Goal: Task Accomplishment & Management: Manage account settings

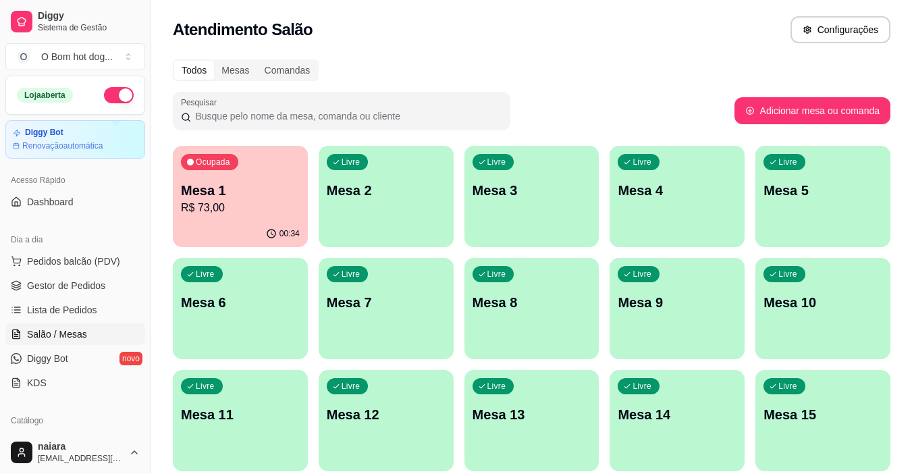
click at [235, 209] on p "R$ 73,00" at bounding box center [240, 208] width 119 height 16
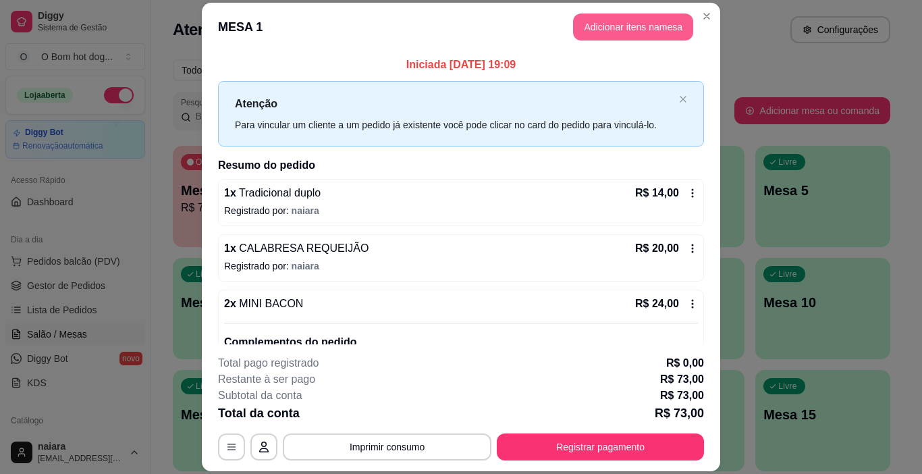
click at [635, 24] on button "Adicionar itens na mesa" at bounding box center [633, 26] width 120 height 27
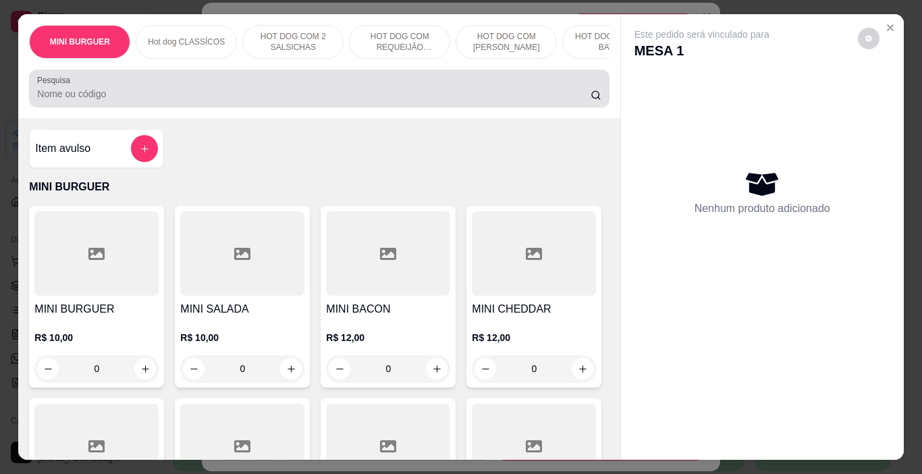
click at [215, 92] on input "Pesquisa" at bounding box center [313, 93] width 553 height 13
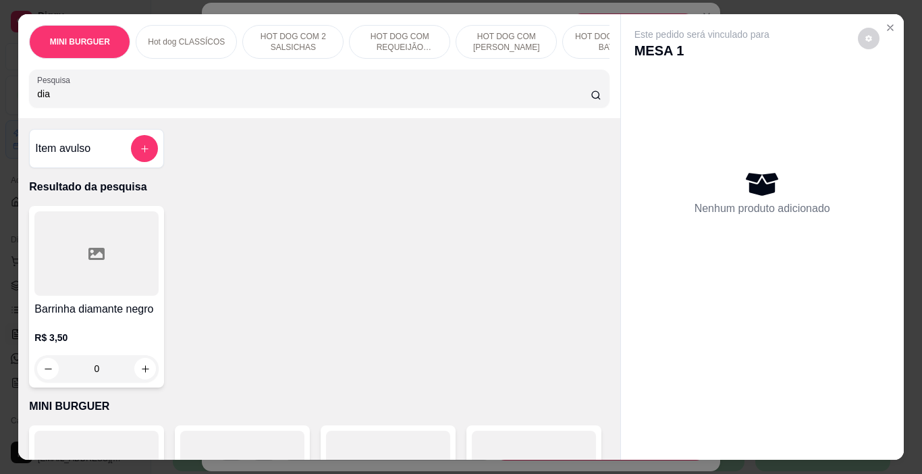
type input "dia"
click at [136, 277] on div at bounding box center [96, 253] width 124 height 84
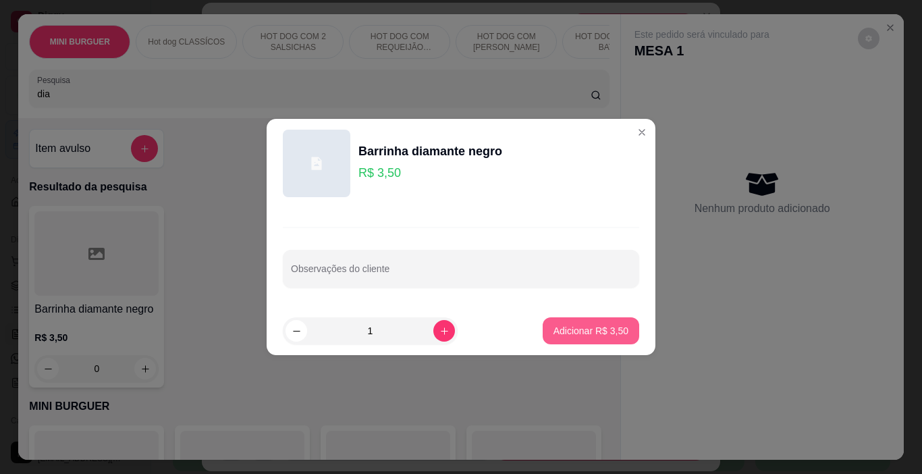
click at [574, 325] on p "Adicionar R$ 3,50" at bounding box center [590, 330] width 75 height 13
type input "1"
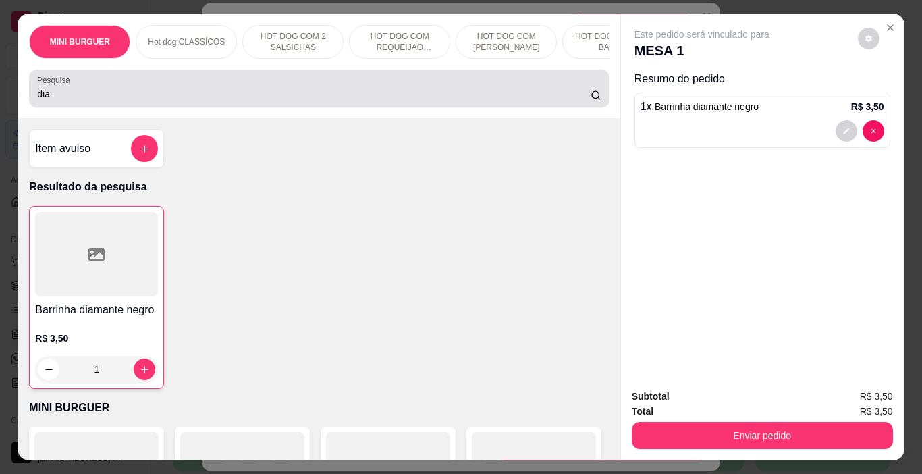
click at [156, 101] on input "dia" at bounding box center [313, 93] width 553 height 13
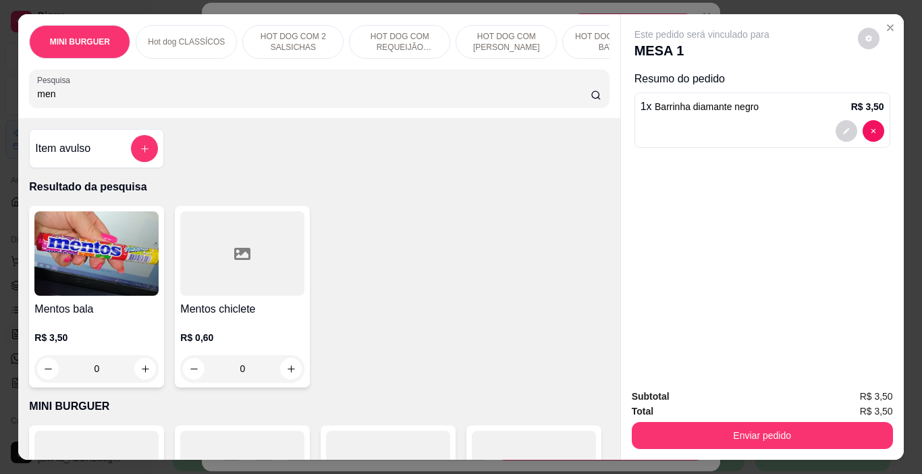
type input "men"
click at [95, 243] on img at bounding box center [96, 253] width 124 height 84
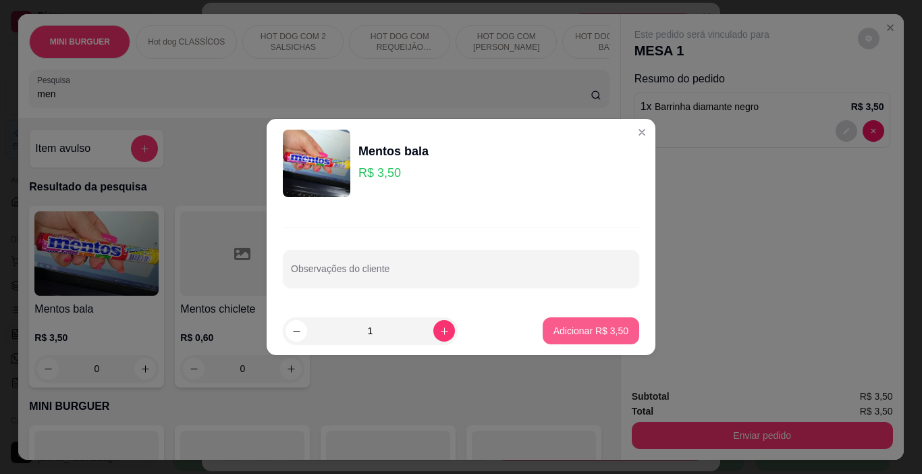
click at [561, 329] on p "Adicionar R$ 3,50" at bounding box center [590, 330] width 75 height 13
type input "1"
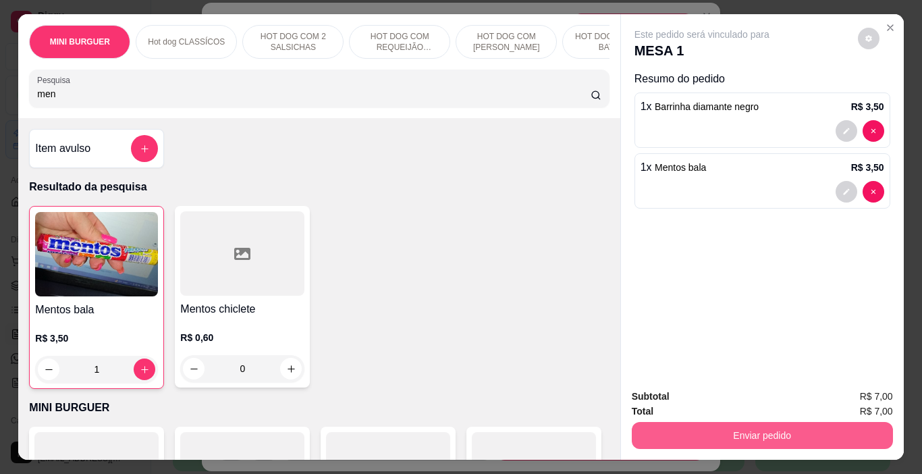
click at [773, 434] on button "Enviar pedido" at bounding box center [762, 435] width 261 height 27
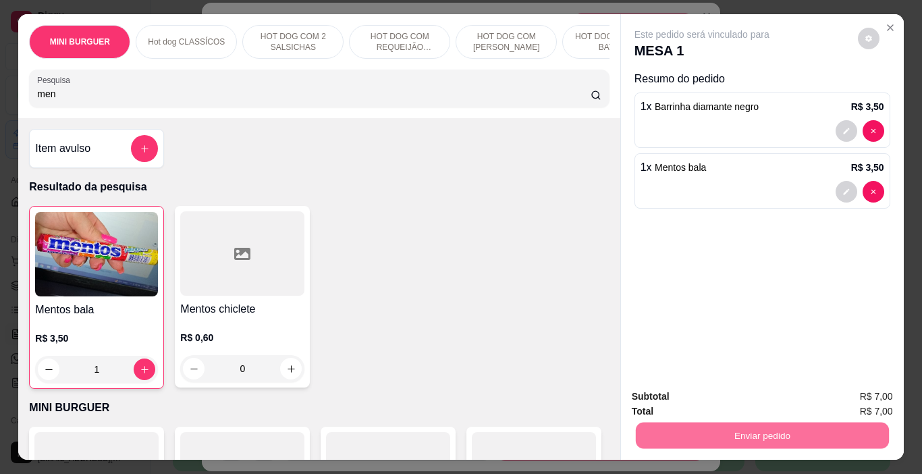
click at [767, 398] on button "Não registrar e enviar pedido" at bounding box center [717, 397] width 140 height 26
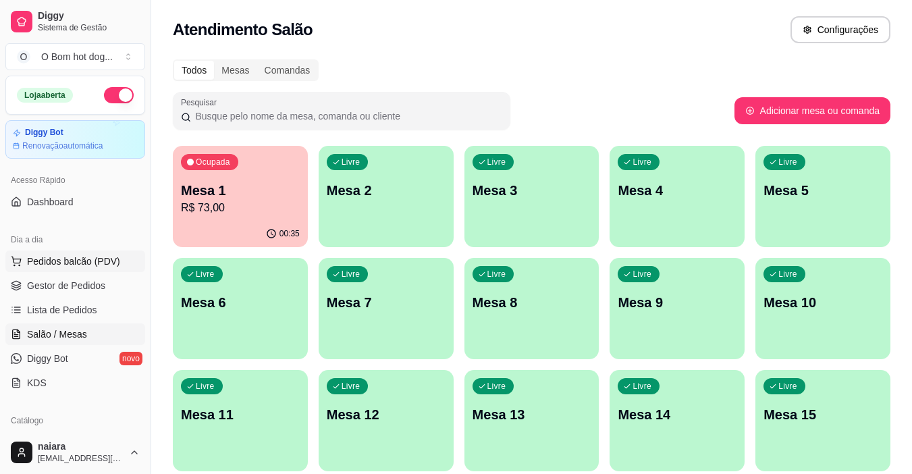
click at [88, 260] on span "Pedidos balcão (PDV)" at bounding box center [73, 260] width 93 height 13
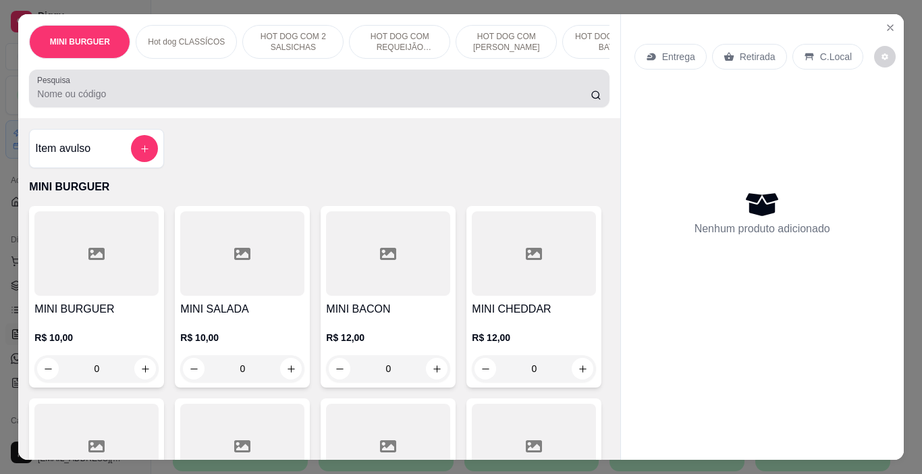
click at [169, 101] on input "Pesquisa" at bounding box center [313, 93] width 553 height 13
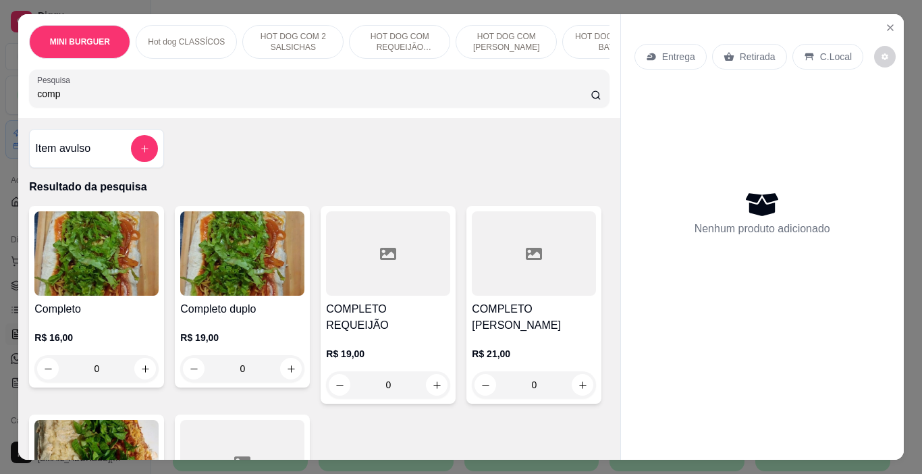
type input "comp"
click at [65, 267] on img at bounding box center [96, 253] width 124 height 84
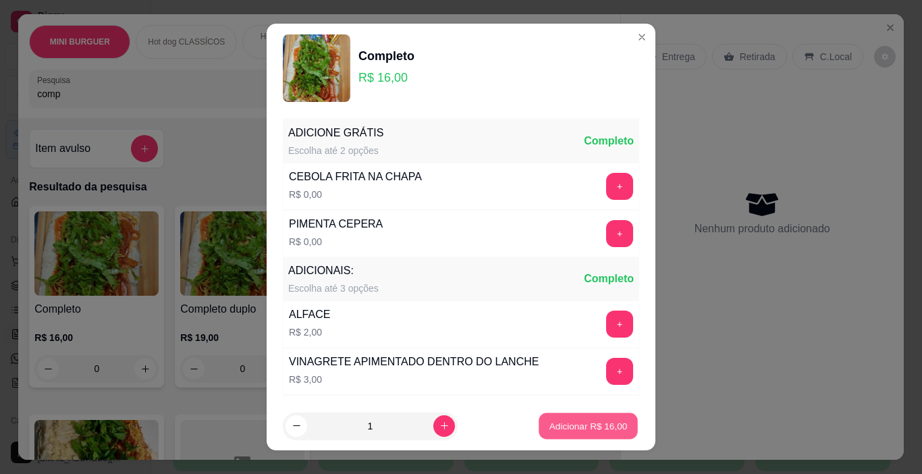
click at [588, 427] on p "Adicionar R$ 16,00" at bounding box center [588, 425] width 78 height 13
type input "1"
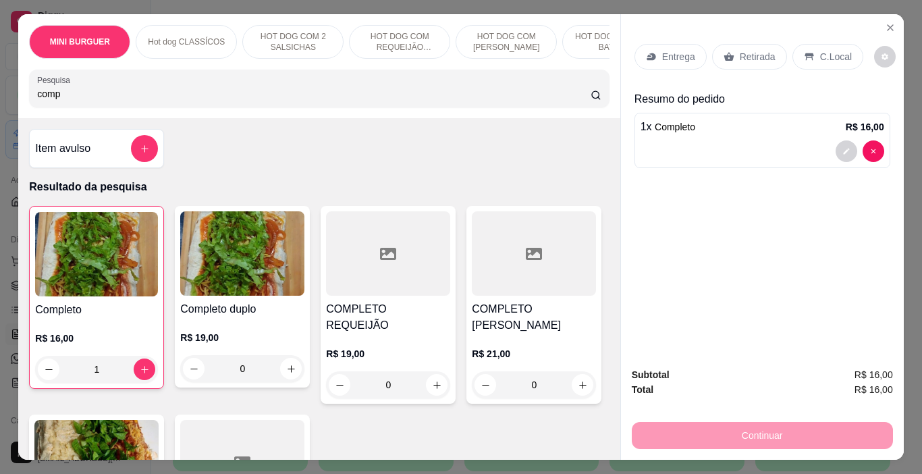
click at [749, 53] on p "Retirada" at bounding box center [758, 56] width 36 height 13
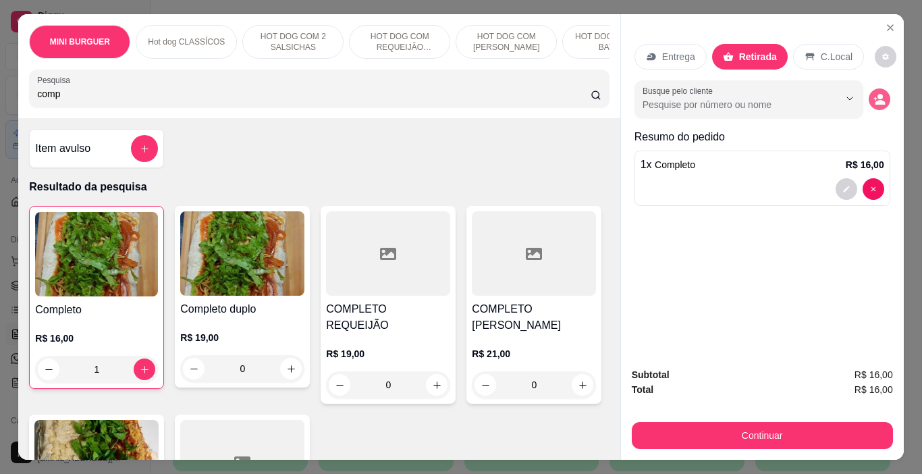
click at [877, 94] on circle "decrease-product-quantity" at bounding box center [879, 96] width 5 height 5
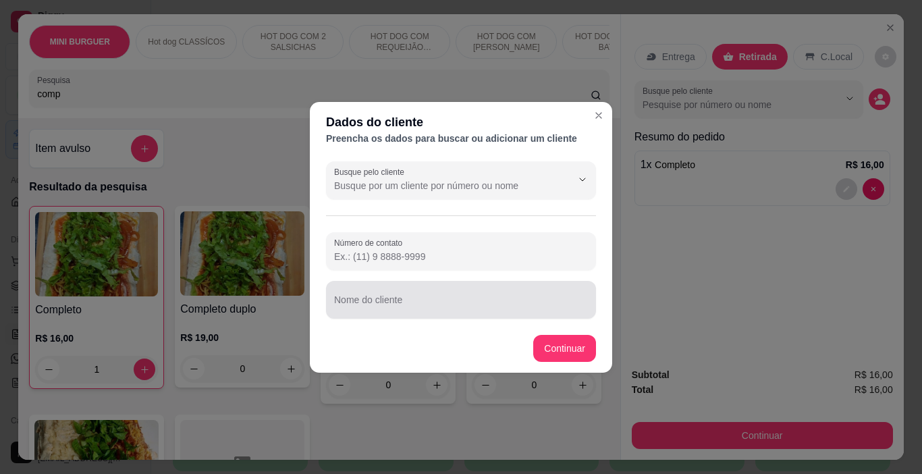
click at [416, 304] on input "Nome do cliente" at bounding box center [461, 304] width 254 height 13
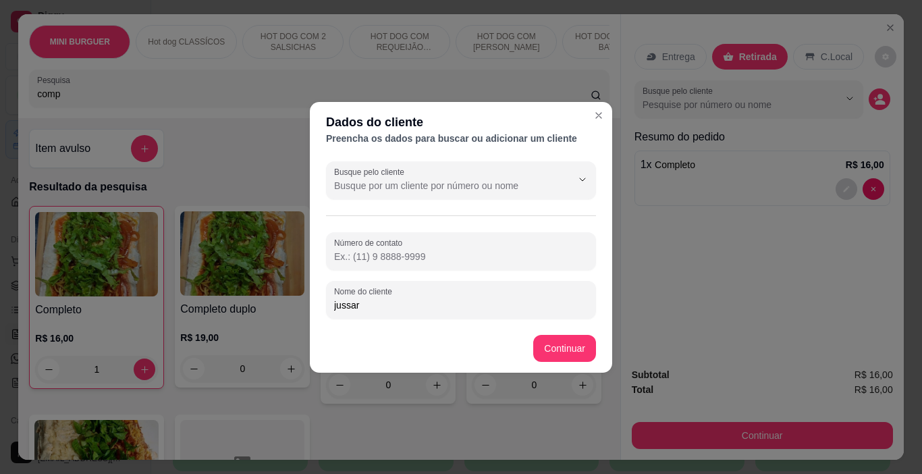
type input "jussara"
drag, startPoint x: 578, startPoint y: 344, endPoint x: 574, endPoint y: 352, distance: 8.8
click at [577, 344] on div "Completo R$ 16,00 1 Completo duplo R$ 19,00 0 COMPLETO REQUEIJÃO R$ 19,00 0 COM…" at bounding box center [319, 401] width 580 height 390
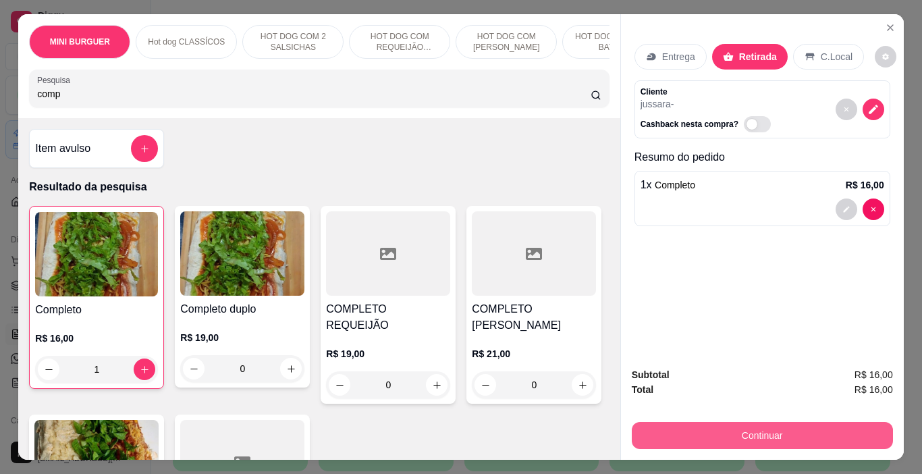
click at [719, 435] on button "Continuar" at bounding box center [762, 435] width 261 height 27
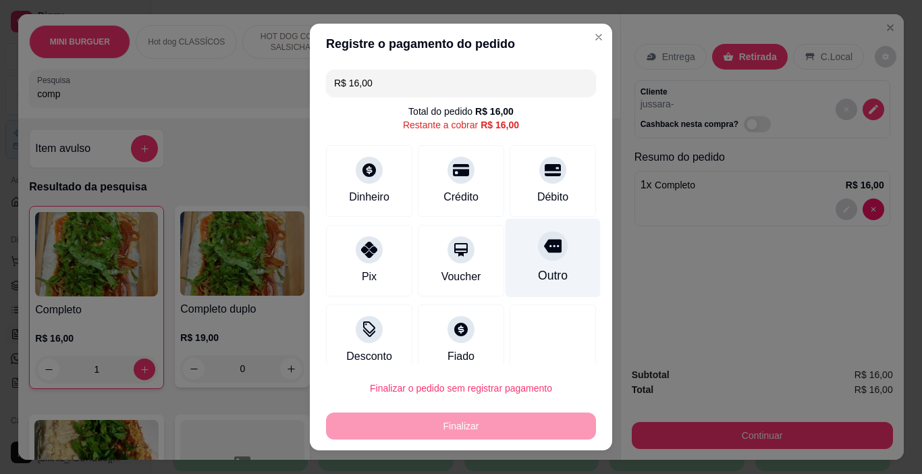
click at [535, 263] on div "Outro" at bounding box center [552, 258] width 95 height 79
type input "R$ 0,00"
click at [538, 267] on div "Outro" at bounding box center [553, 276] width 30 height 18
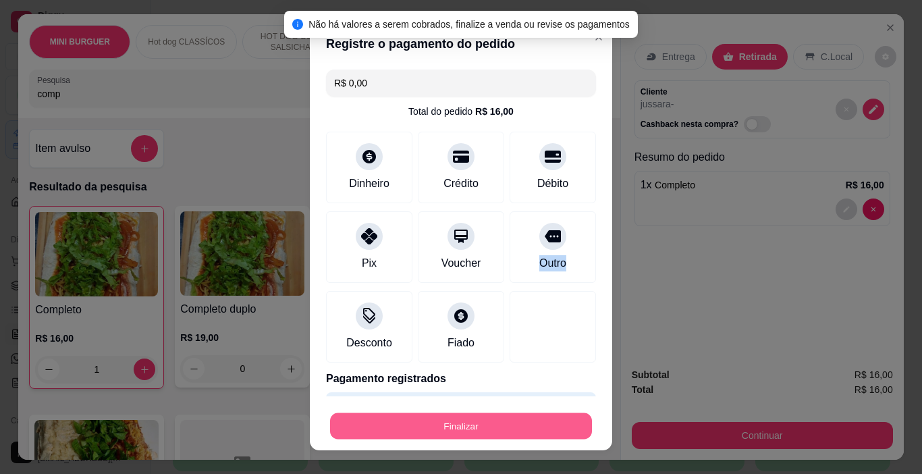
click at [519, 431] on button "Finalizar" at bounding box center [461, 426] width 262 height 26
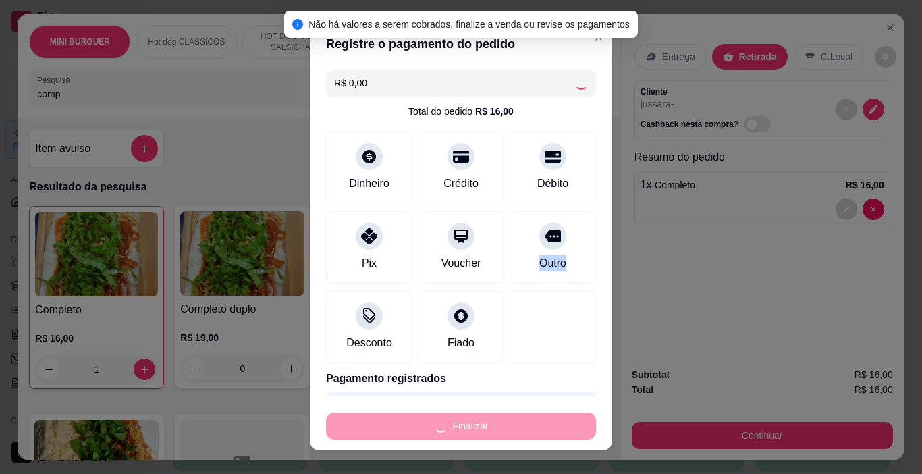
type input "0"
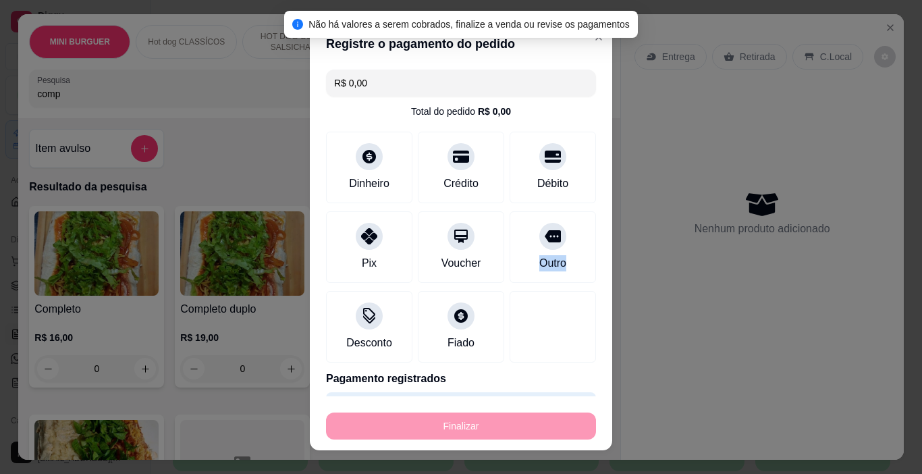
type input "-R$ 16,00"
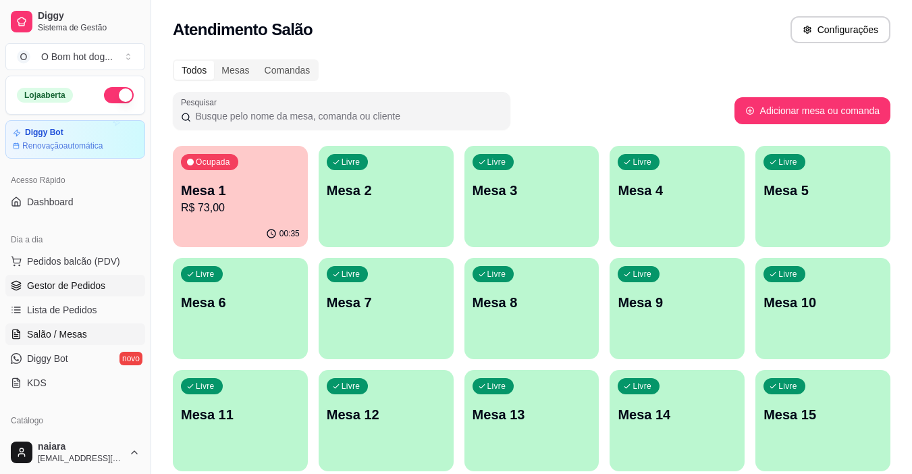
click at [66, 284] on span "Gestor de Pedidos" at bounding box center [66, 285] width 78 height 13
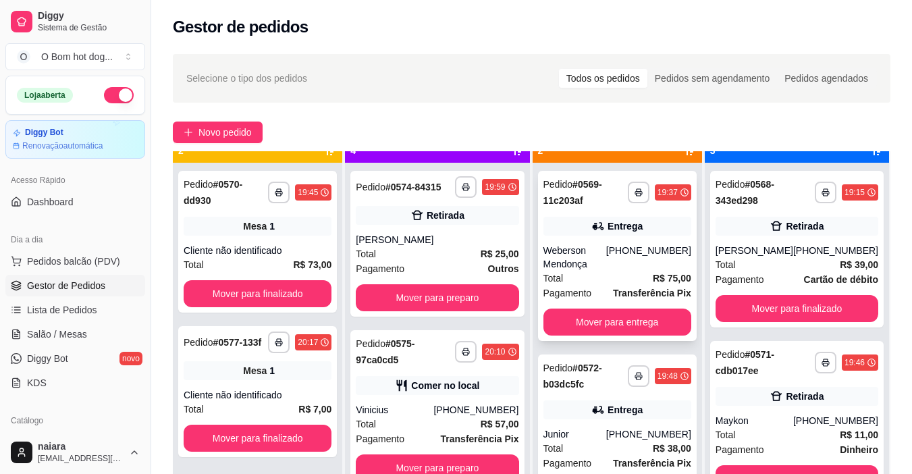
scroll to position [38, 0]
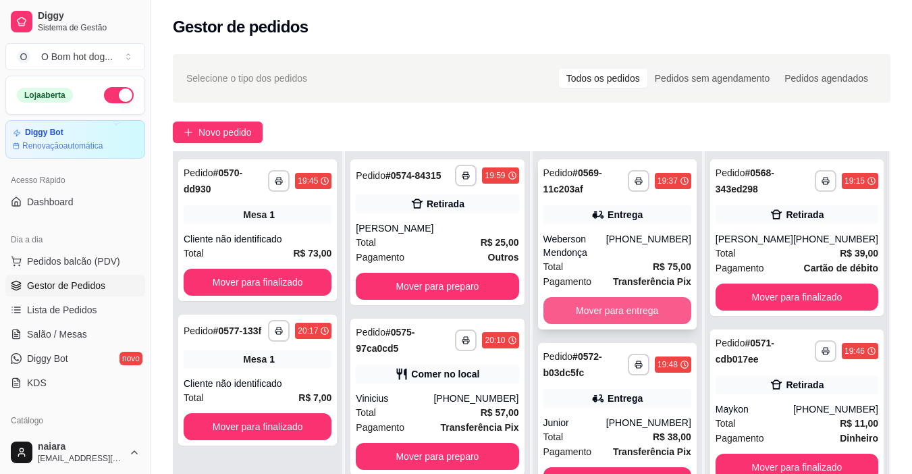
click at [625, 308] on button "Mover para entrega" at bounding box center [617, 310] width 148 height 27
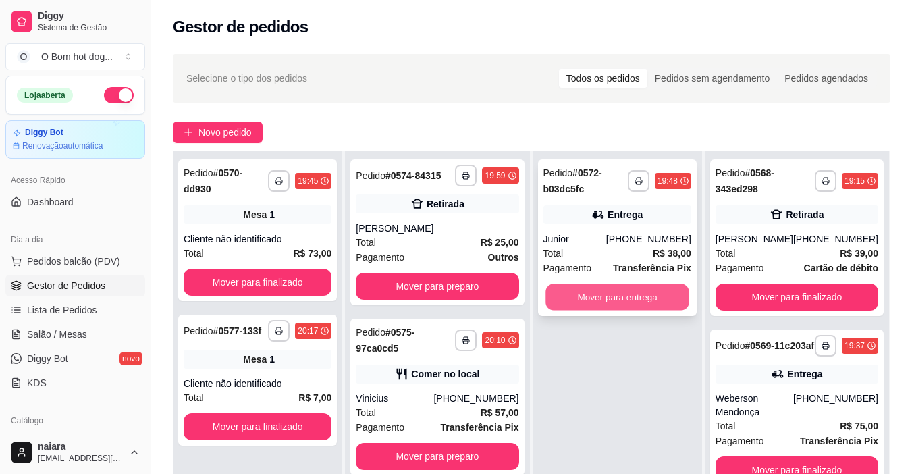
click at [623, 300] on button "Mover para entrega" at bounding box center [617, 297] width 144 height 26
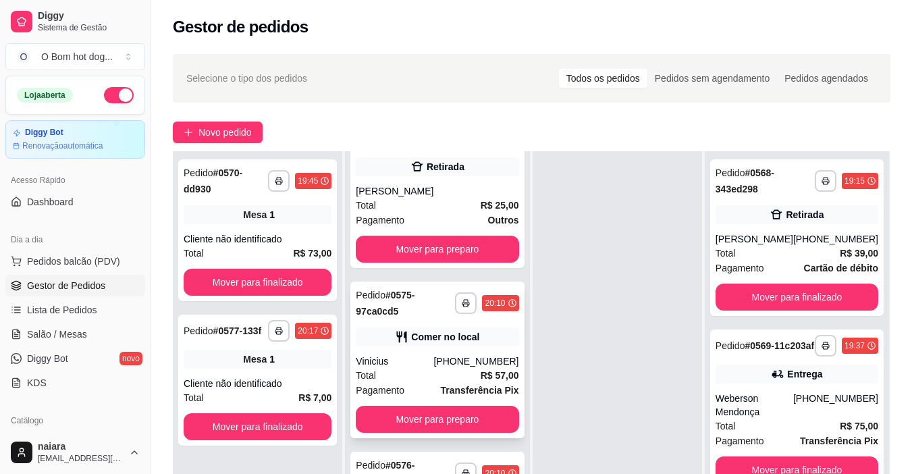
scroll to position [67, 0]
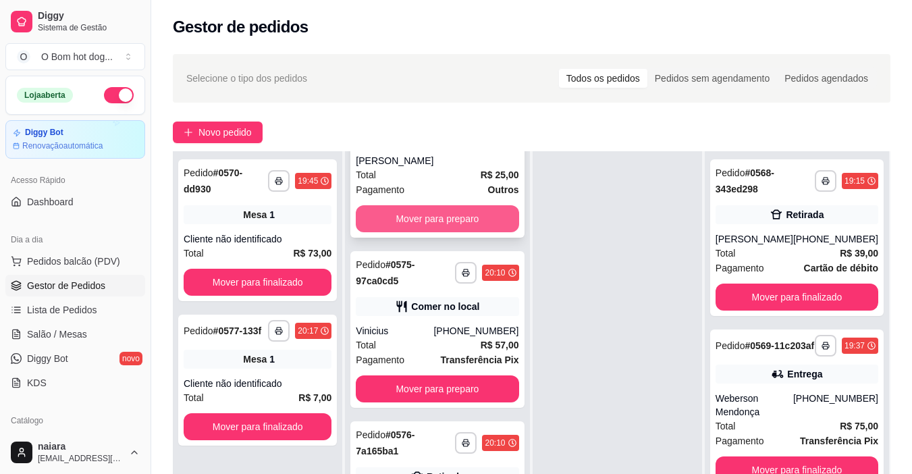
click at [446, 232] on button "Mover para preparo" at bounding box center [437, 218] width 163 height 27
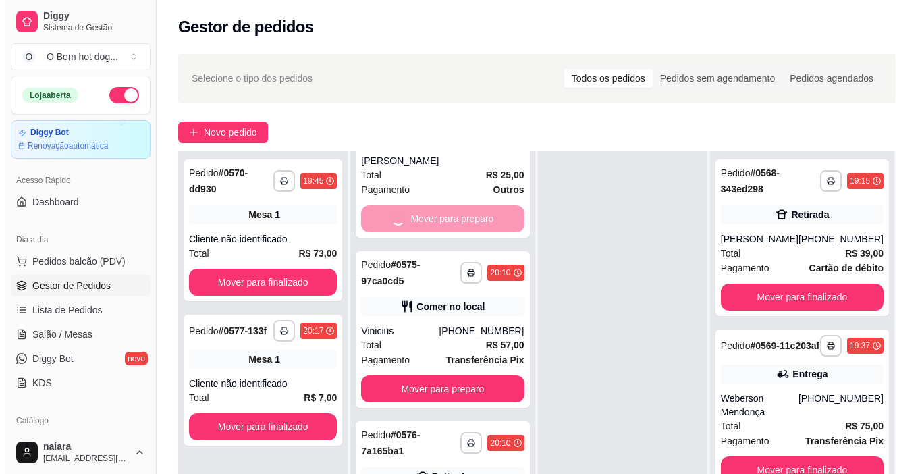
scroll to position [0, 0]
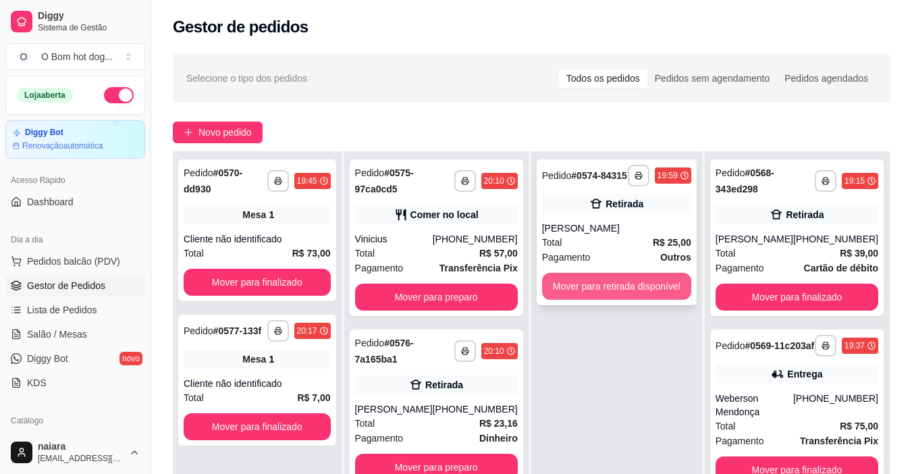
click at [620, 277] on button "Mover para retirada disponível" at bounding box center [616, 286] width 149 height 27
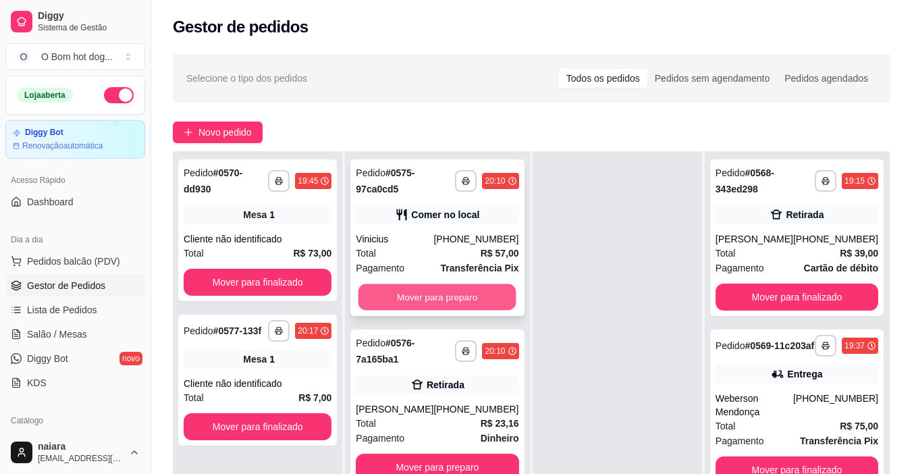
click at [444, 306] on button "Mover para preparo" at bounding box center [437, 297] width 158 height 26
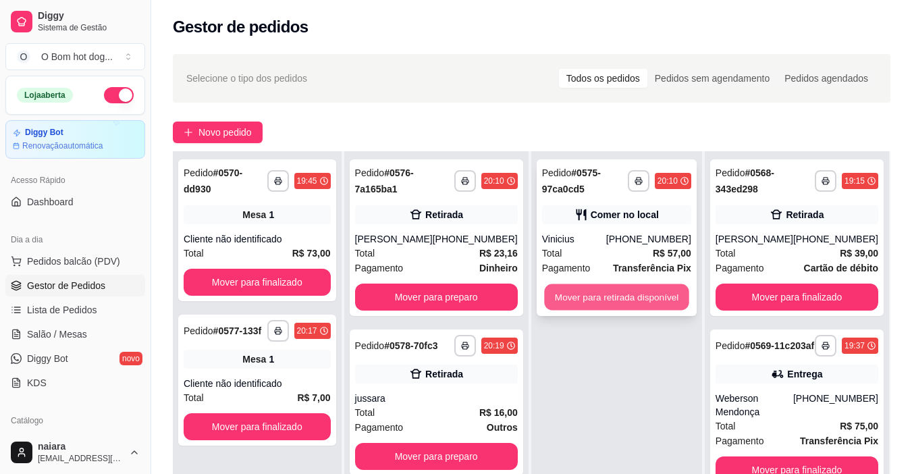
click at [603, 296] on button "Mover para retirada disponível" at bounding box center [616, 297] width 144 height 26
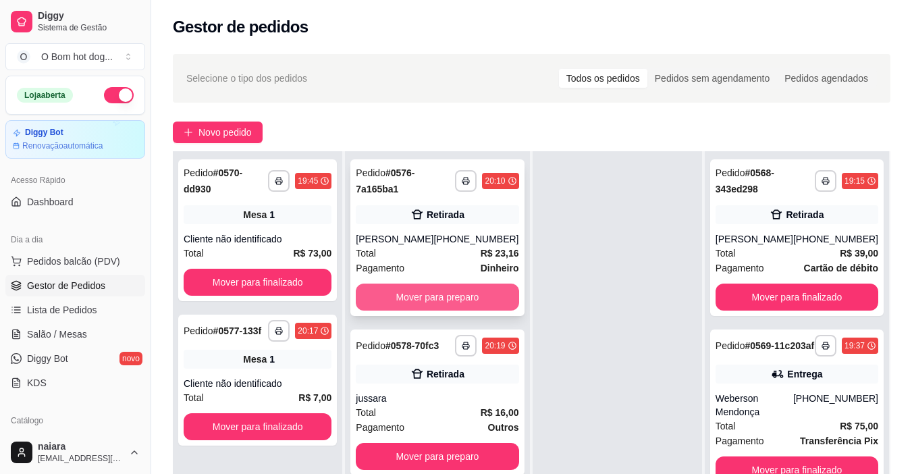
click at [435, 308] on button "Mover para preparo" at bounding box center [437, 296] width 163 height 27
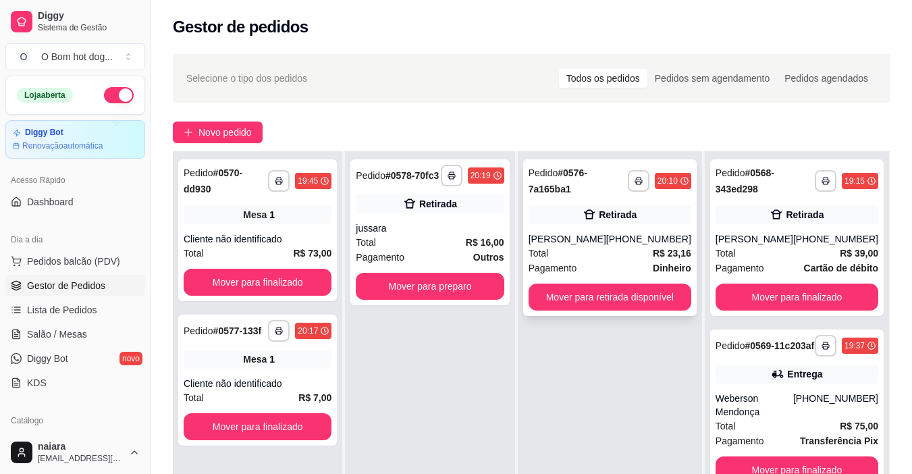
click at [570, 246] on div "[PERSON_NAME]" at bounding box center [567, 238] width 78 height 13
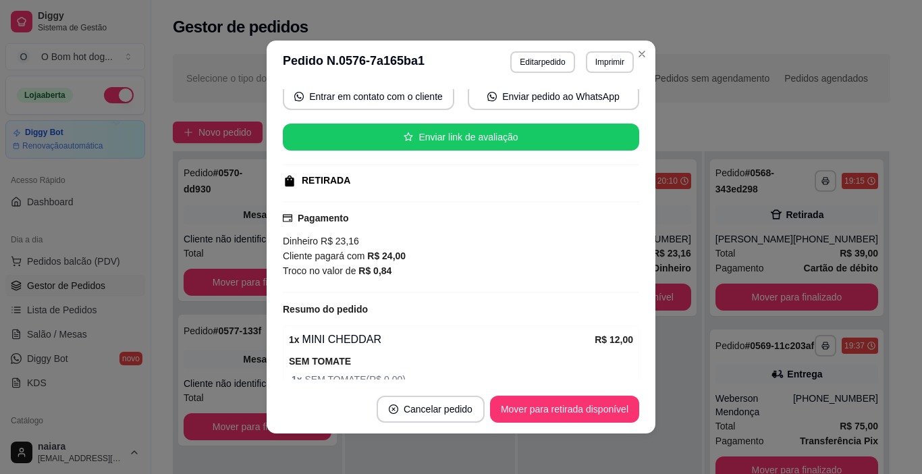
scroll to position [135, 0]
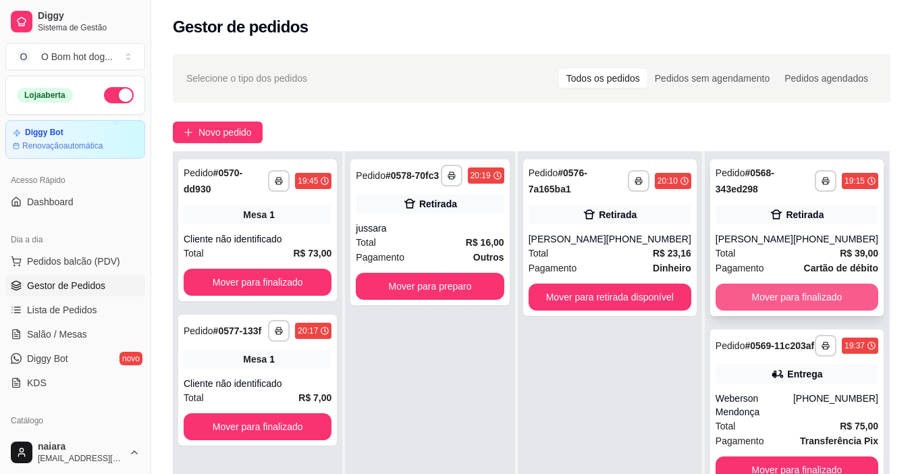
click at [825, 293] on button "Mover para finalizado" at bounding box center [796, 296] width 163 height 27
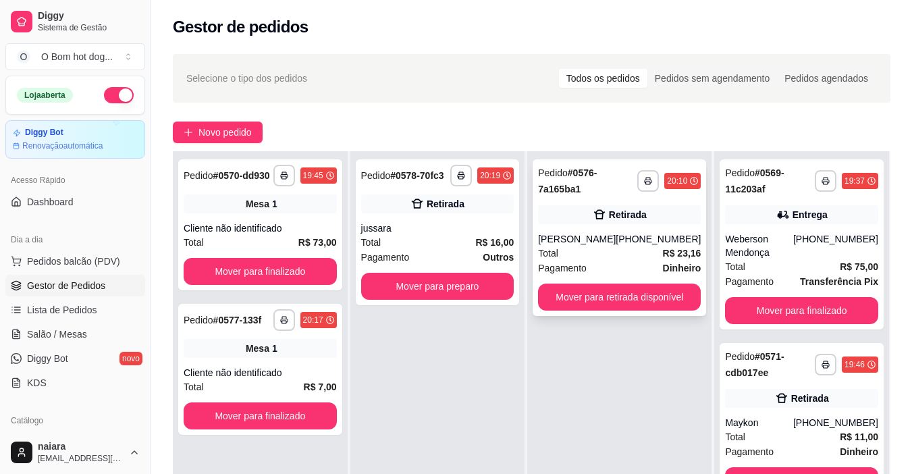
click at [634, 275] on div "Pagamento Dinheiro" at bounding box center [619, 268] width 163 height 15
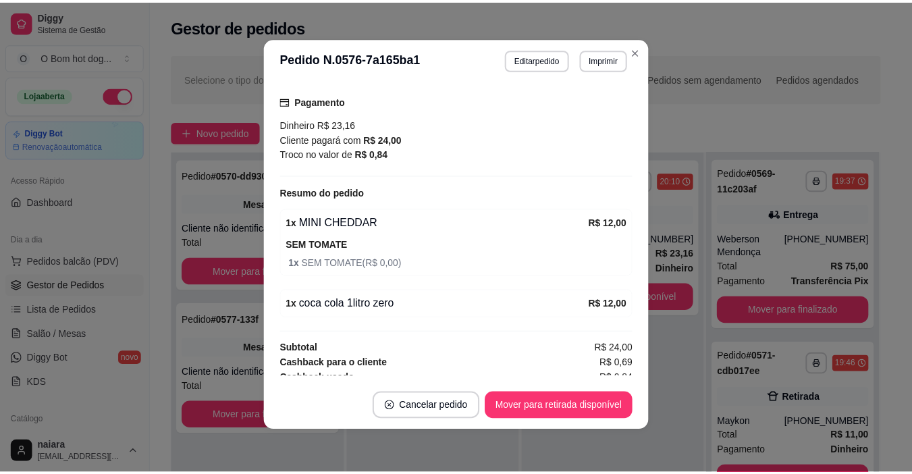
scroll to position [269, 0]
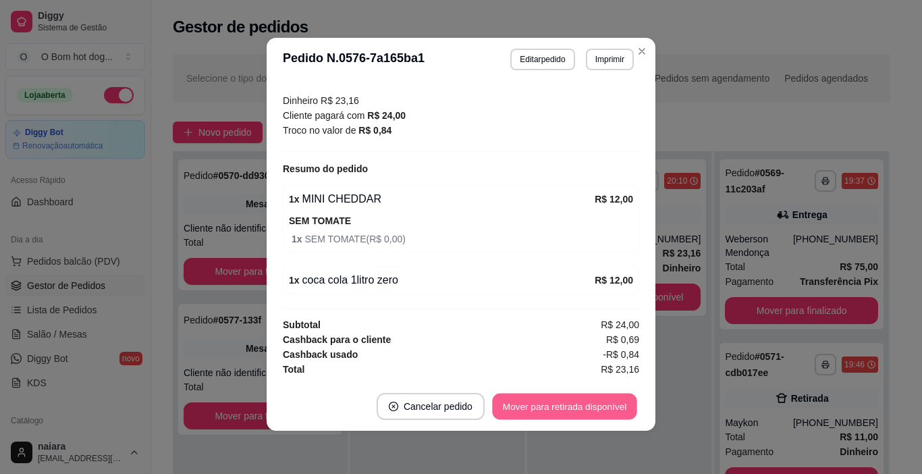
click at [580, 407] on button "Mover para retirada disponível" at bounding box center [564, 406] width 144 height 26
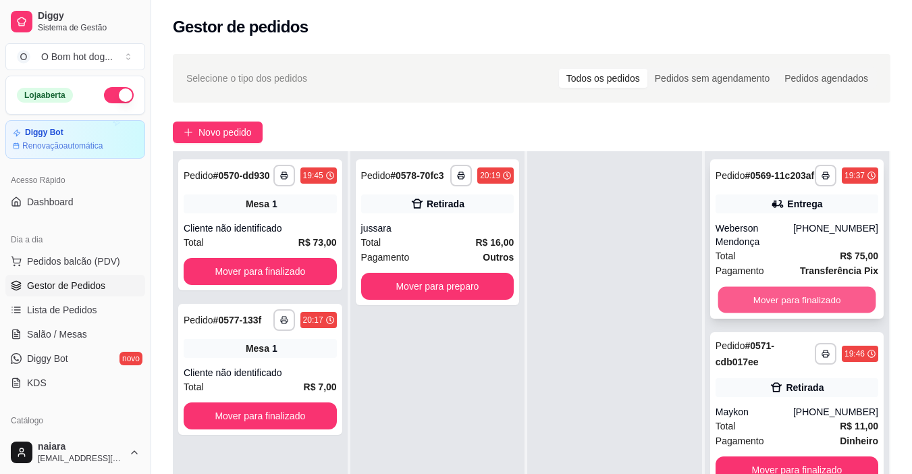
click at [785, 301] on button "Mover para finalizado" at bounding box center [796, 300] width 158 height 26
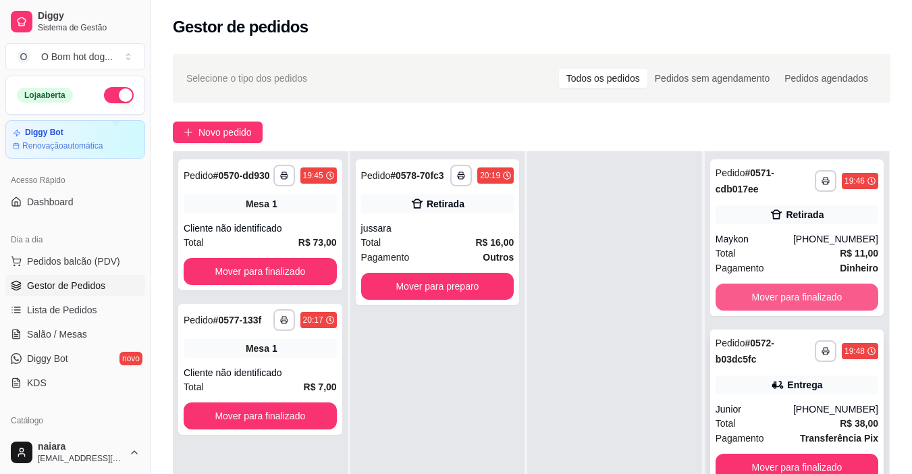
scroll to position [36, 0]
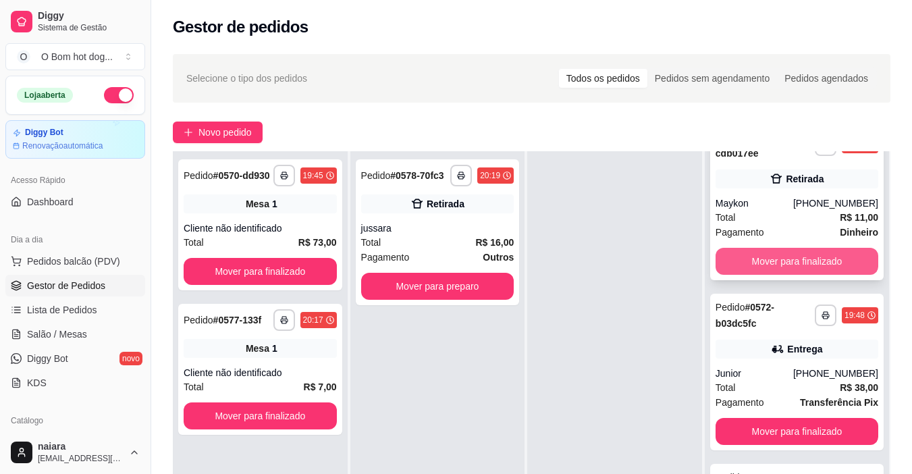
click at [796, 261] on button "Mover para finalizado" at bounding box center [796, 261] width 163 height 27
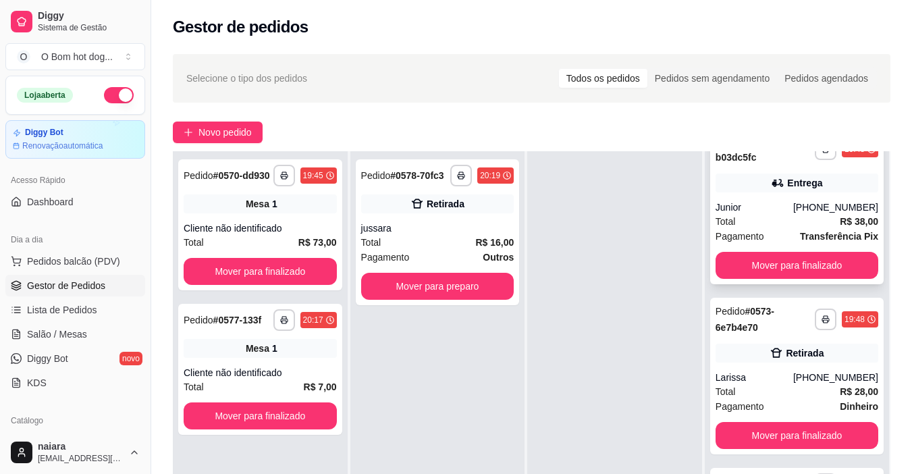
scroll to position [0, 0]
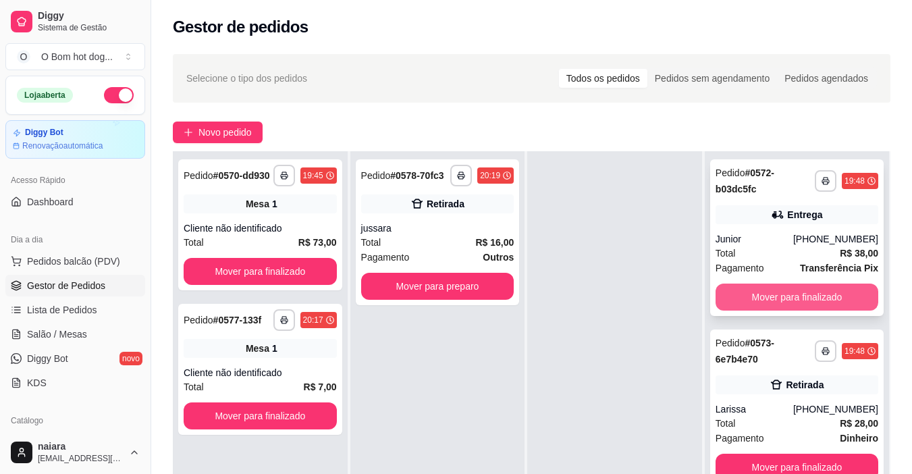
click at [788, 296] on button "Mover para finalizado" at bounding box center [796, 296] width 163 height 27
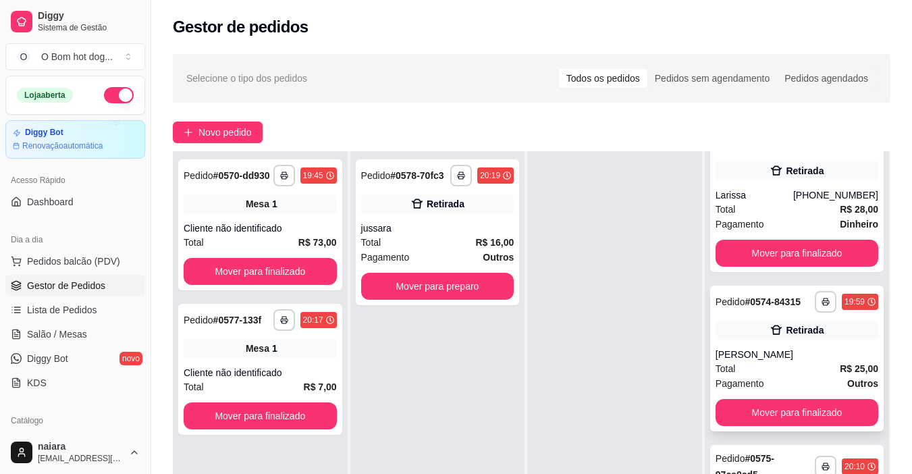
scroll to position [67, 0]
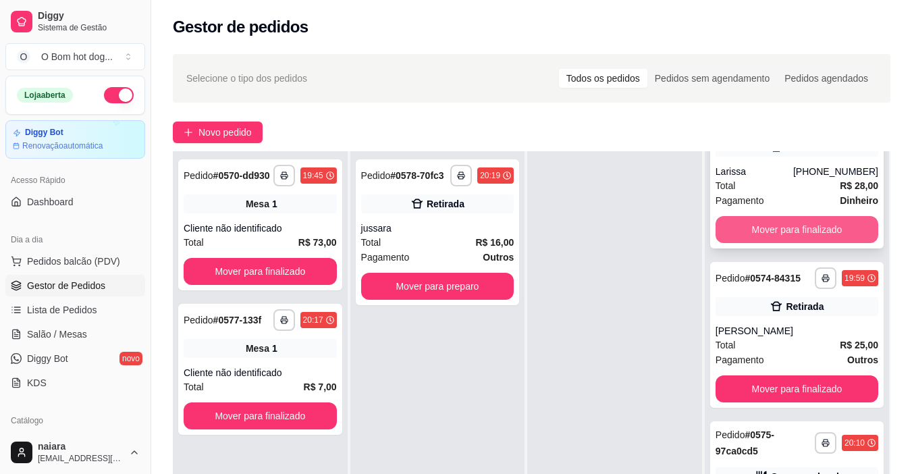
click at [822, 227] on button "Mover para finalizado" at bounding box center [796, 229] width 163 height 27
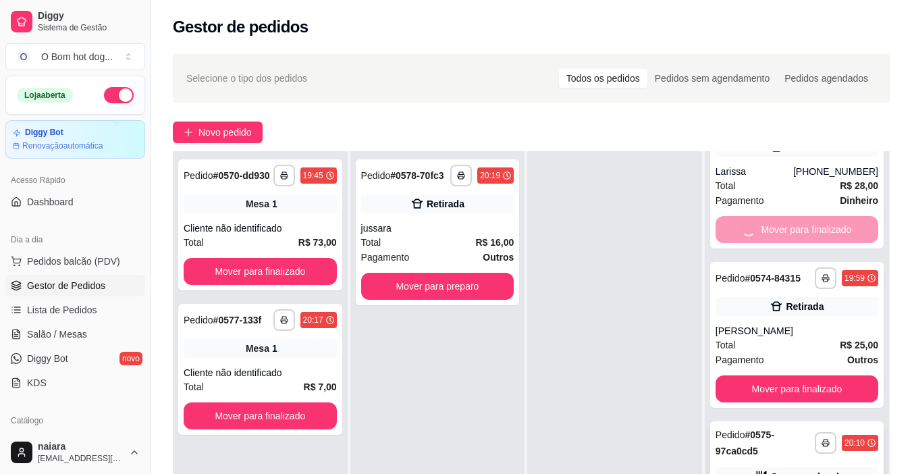
scroll to position [0, 0]
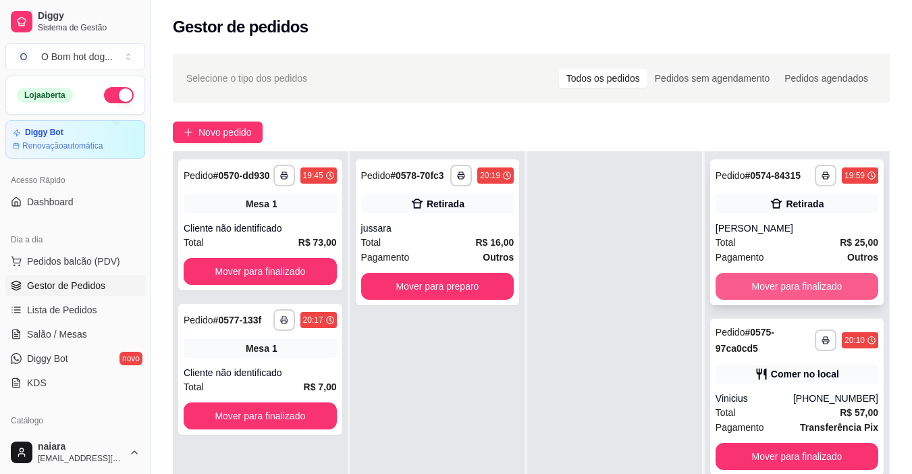
click at [813, 275] on div "**********" at bounding box center [796, 232] width 173 height 146
click at [806, 296] on button "Mover para finalizado" at bounding box center [796, 286] width 163 height 27
click at [806, 296] on div "Mover para finalizado" at bounding box center [796, 286] width 163 height 27
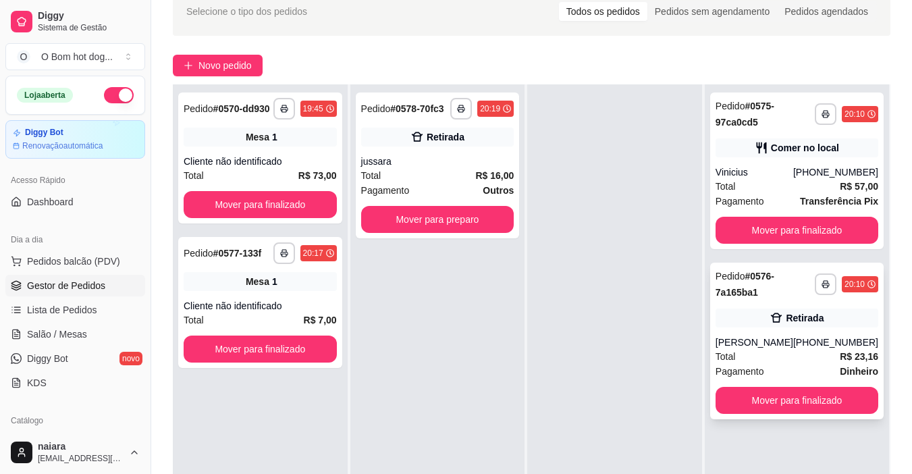
scroll to position [202, 0]
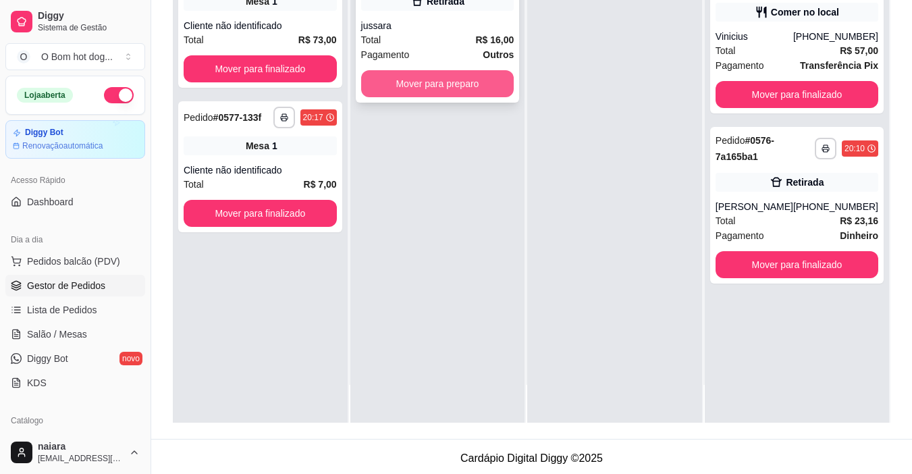
click at [501, 84] on button "Mover para preparo" at bounding box center [437, 83] width 153 height 27
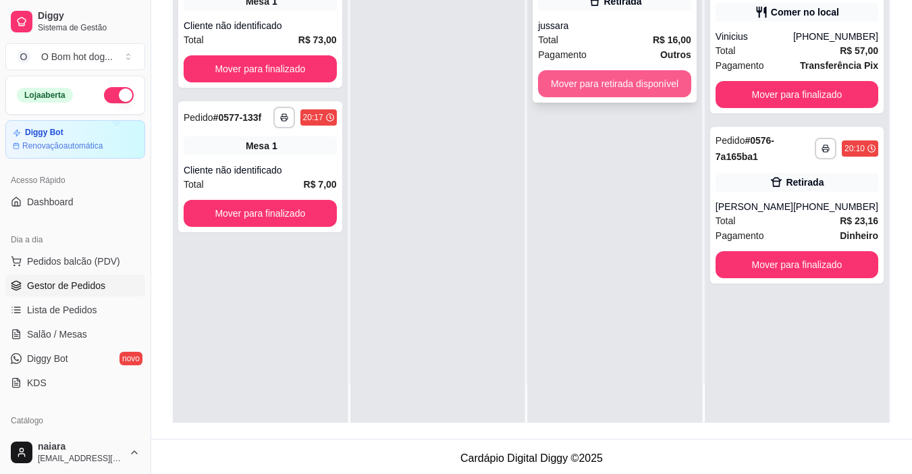
click at [621, 82] on button "Mover para retirada disponível" at bounding box center [614, 83] width 153 height 27
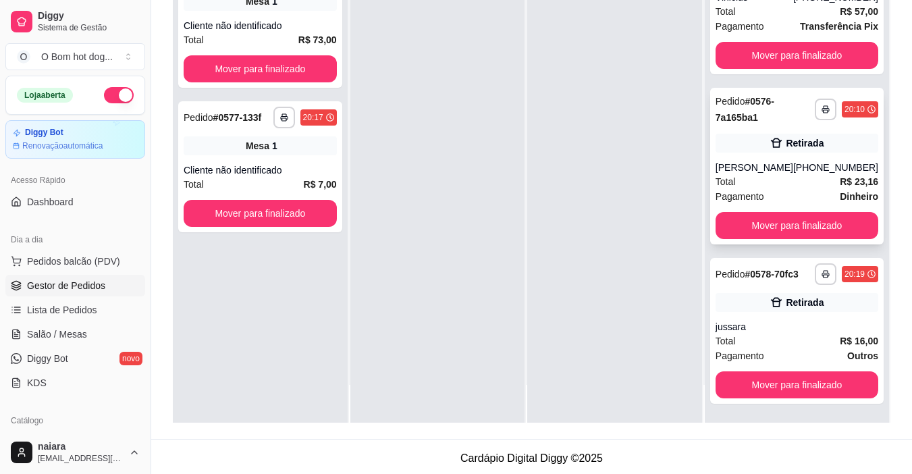
scroll to position [63, 0]
click at [831, 382] on button "Mover para finalizado" at bounding box center [796, 385] width 158 height 26
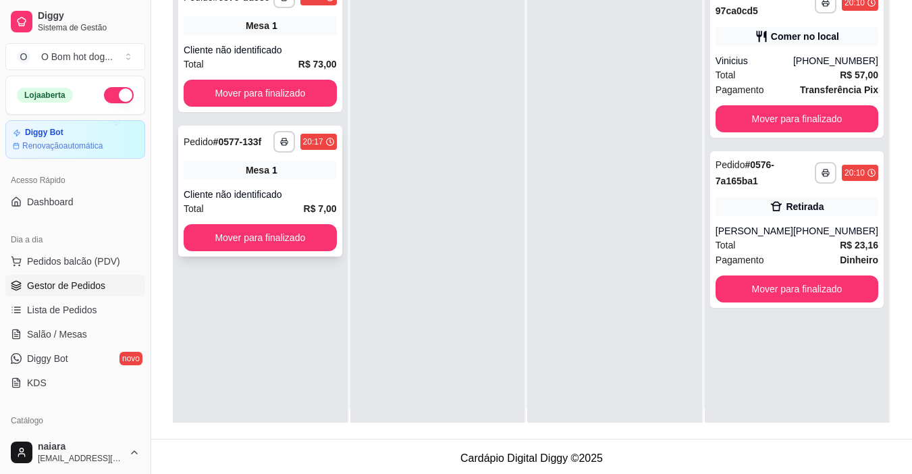
scroll to position [0, 0]
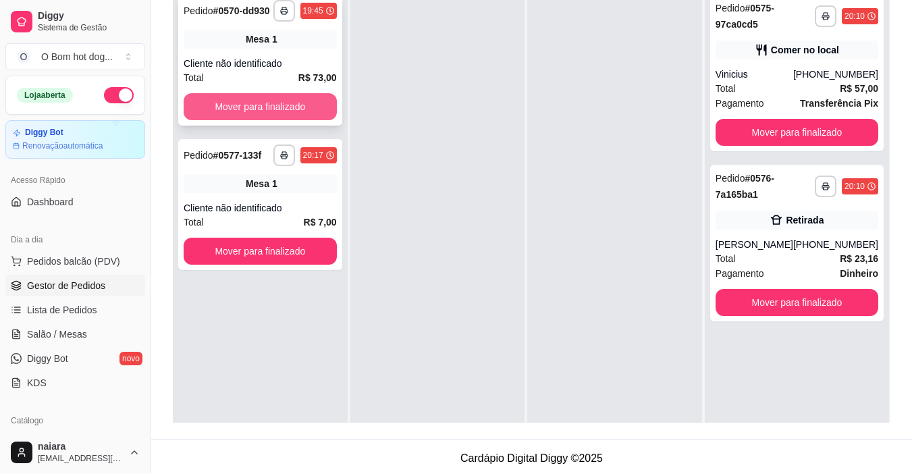
click at [295, 106] on button "Mover para finalizado" at bounding box center [260, 106] width 153 height 27
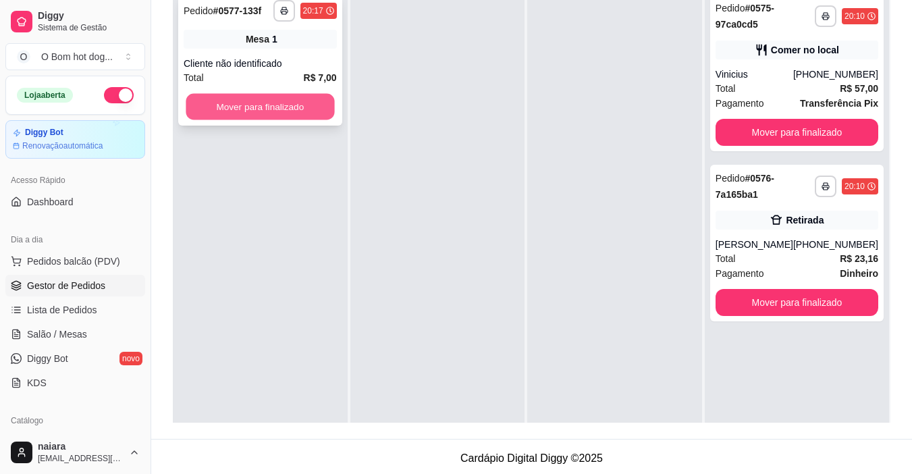
click at [320, 107] on button "Mover para finalizado" at bounding box center [260, 107] width 148 height 26
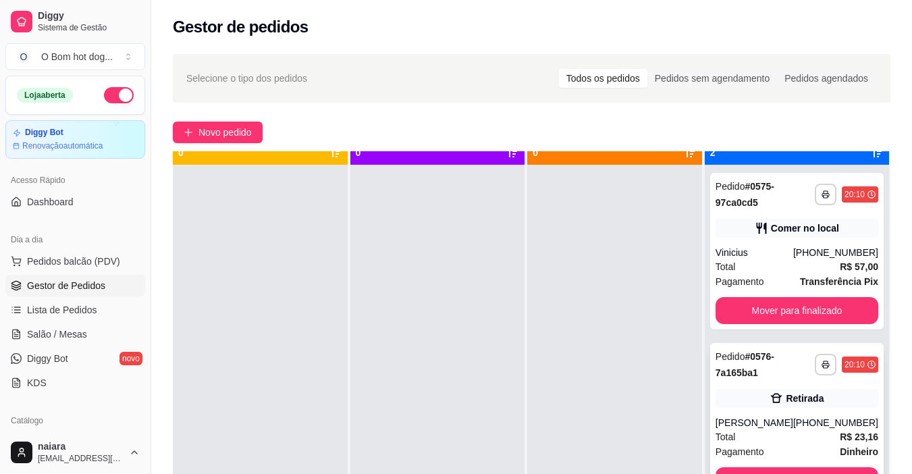
scroll to position [38, 0]
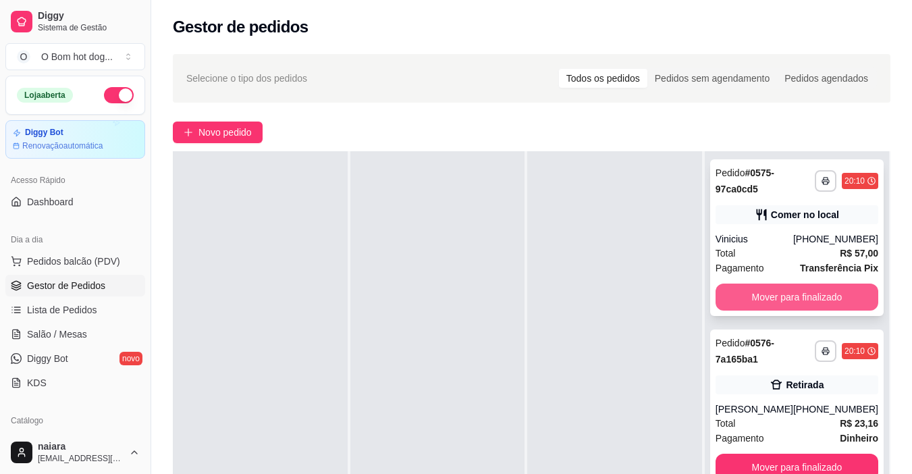
click at [765, 306] on button "Mover para finalizado" at bounding box center [796, 296] width 163 height 27
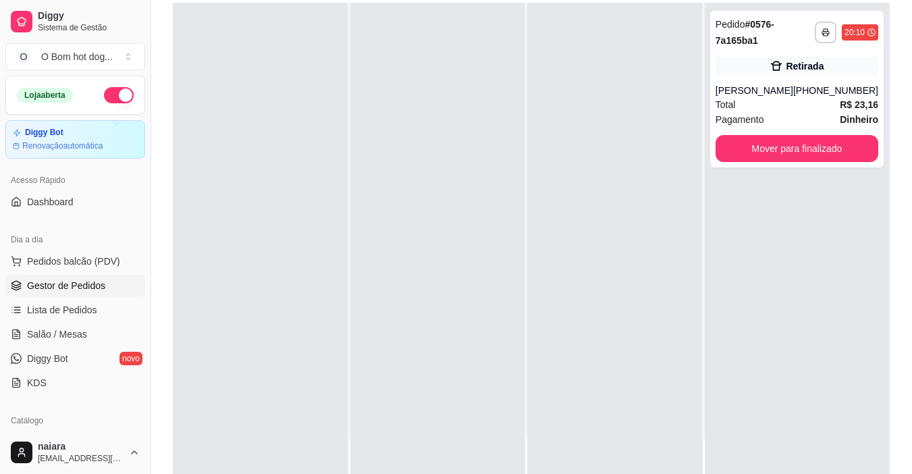
scroll to position [206, 0]
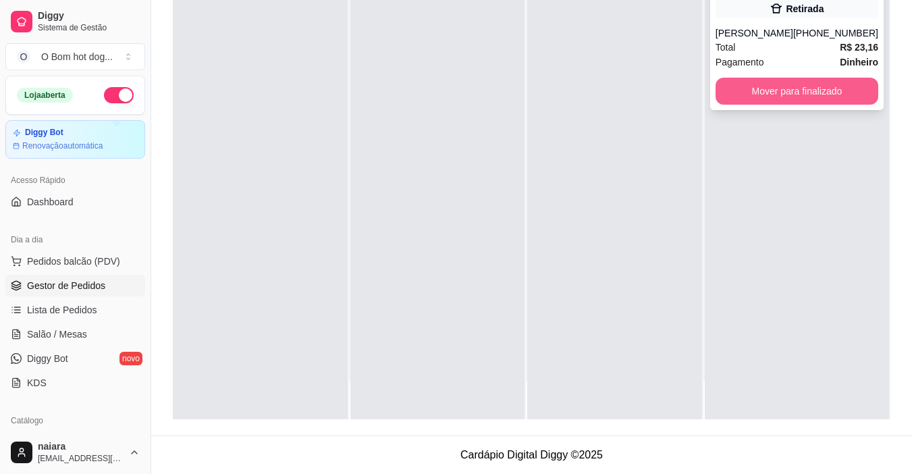
click at [815, 102] on button "Mover para finalizado" at bounding box center [796, 91] width 163 height 27
click at [815, 102] on div "Mover para finalizado" at bounding box center [796, 91] width 163 height 27
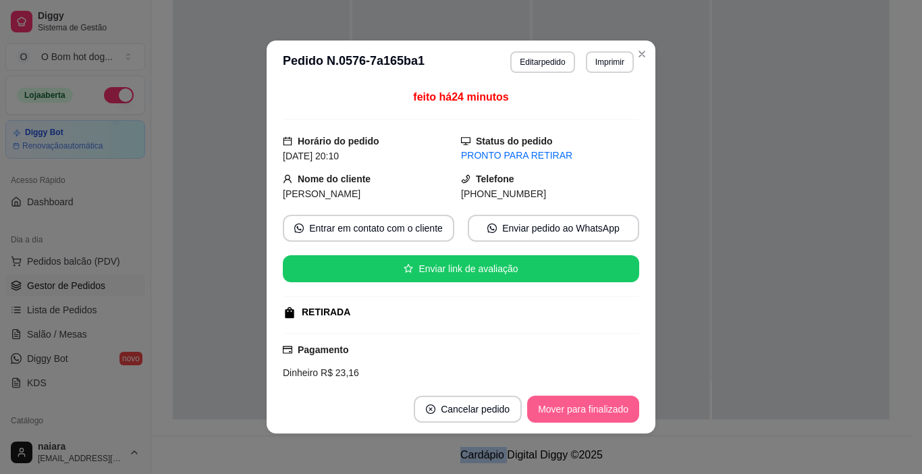
click at [615, 406] on button "Mover para finalizado" at bounding box center [583, 408] width 112 height 27
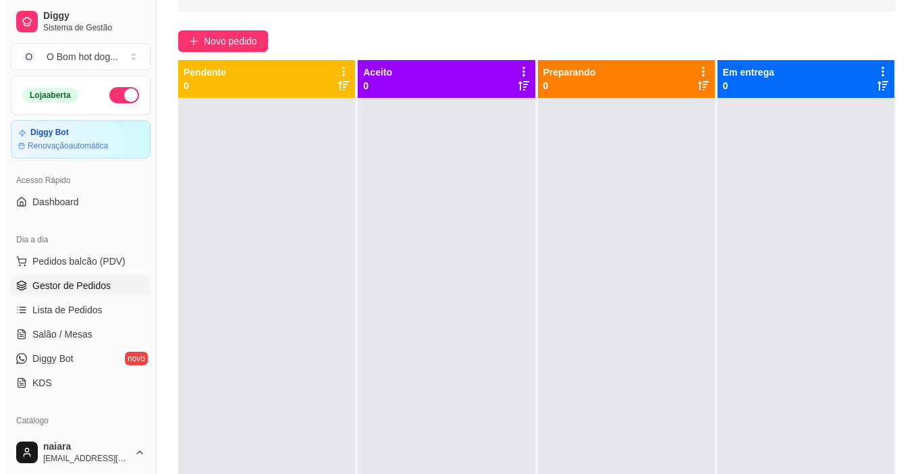
scroll to position [3, 0]
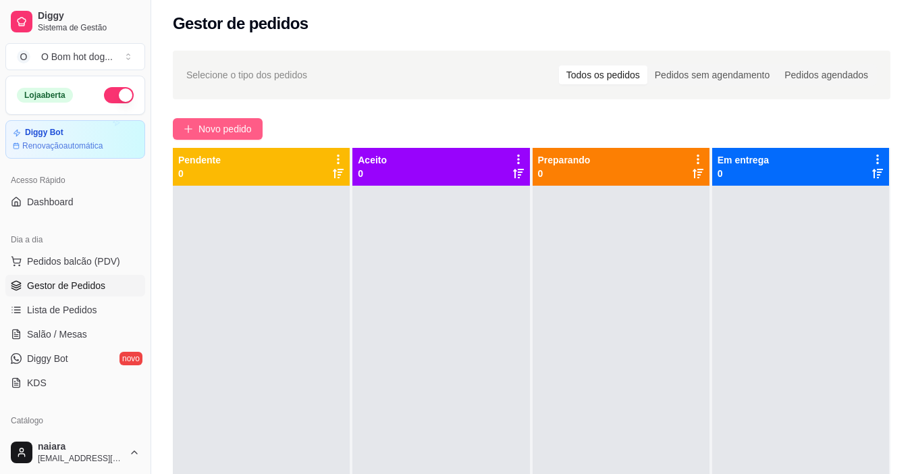
click at [208, 126] on span "Novo pedido" at bounding box center [224, 128] width 53 height 15
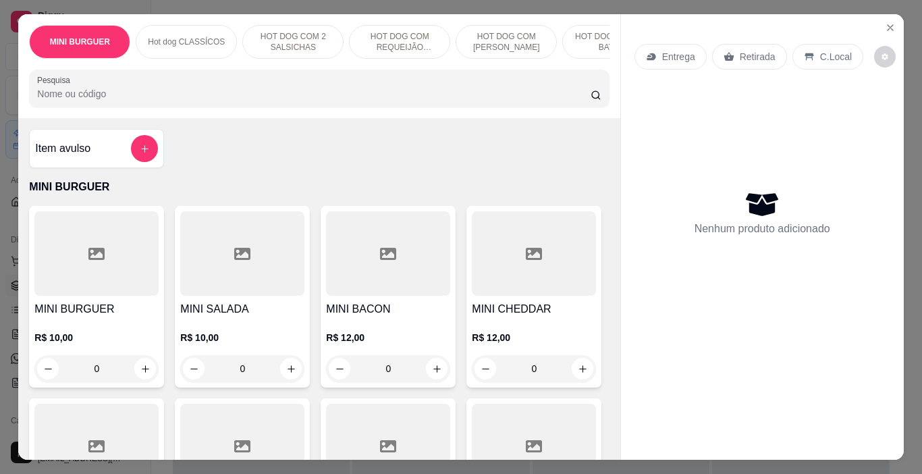
click at [141, 113] on div "MINI BURGUER Hot dog CLASSÍCOS HOT DOG COM 2 SALSICHAS HOT DOG COM REQUEIJÃO CR…" at bounding box center [318, 66] width 601 height 104
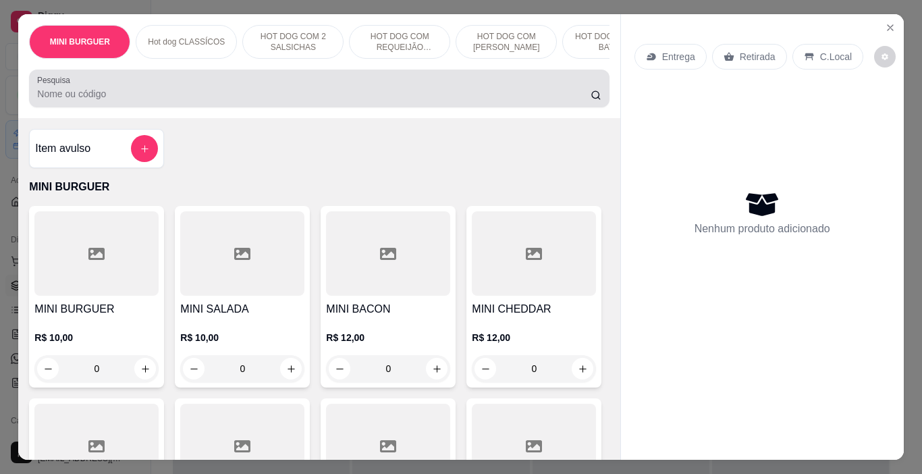
click at [154, 99] on input "Pesquisa" at bounding box center [313, 93] width 553 height 13
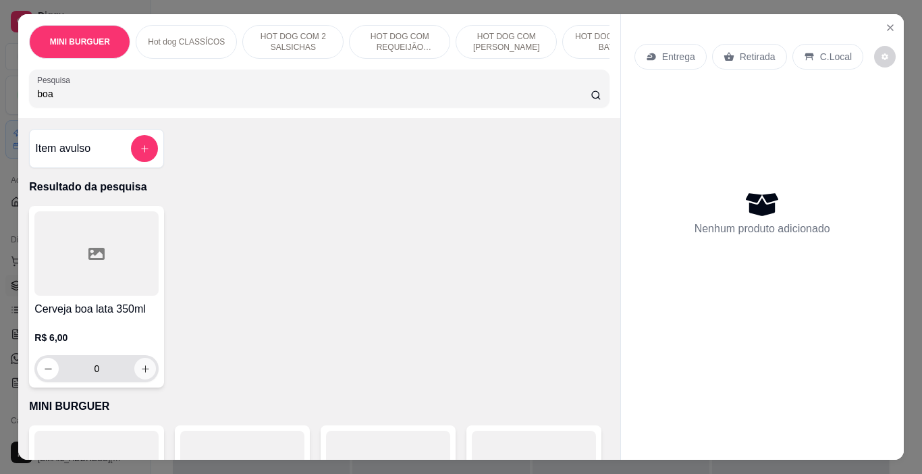
type input "boa"
click at [141, 374] on icon "increase-product-quantity" at bounding box center [145, 369] width 10 height 10
type input "2"
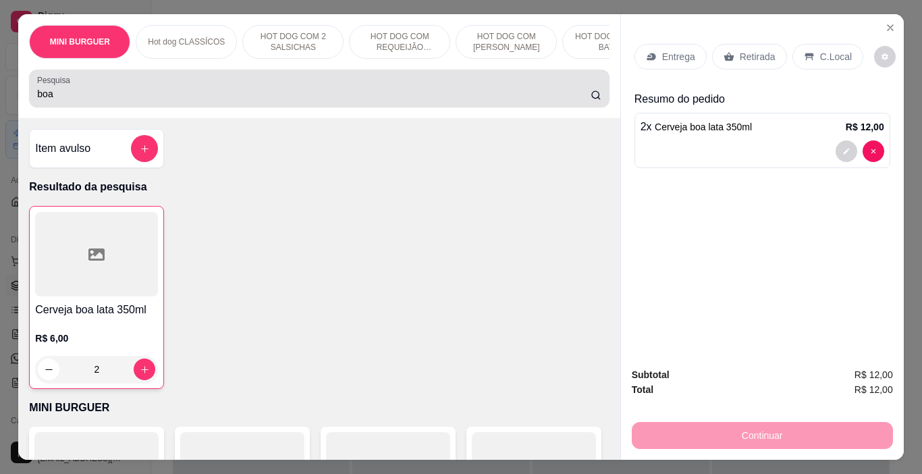
click at [123, 82] on div "boa" at bounding box center [319, 88] width 564 height 27
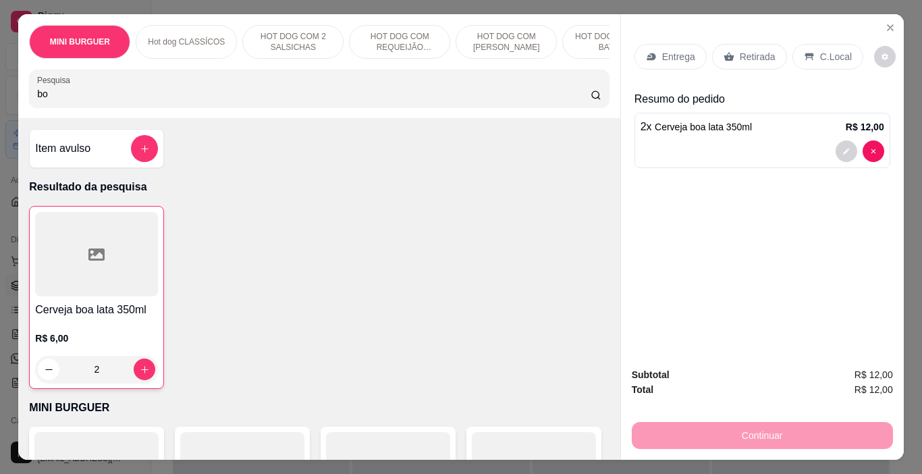
type input "b"
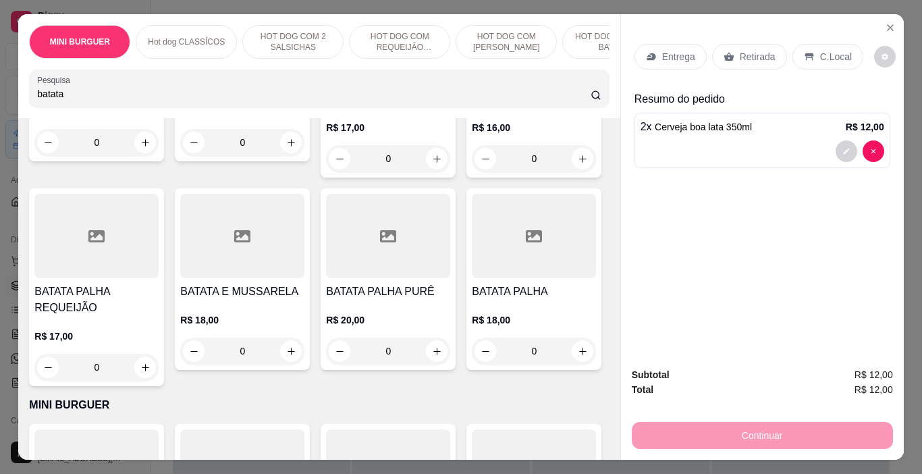
scroll to position [270, 0]
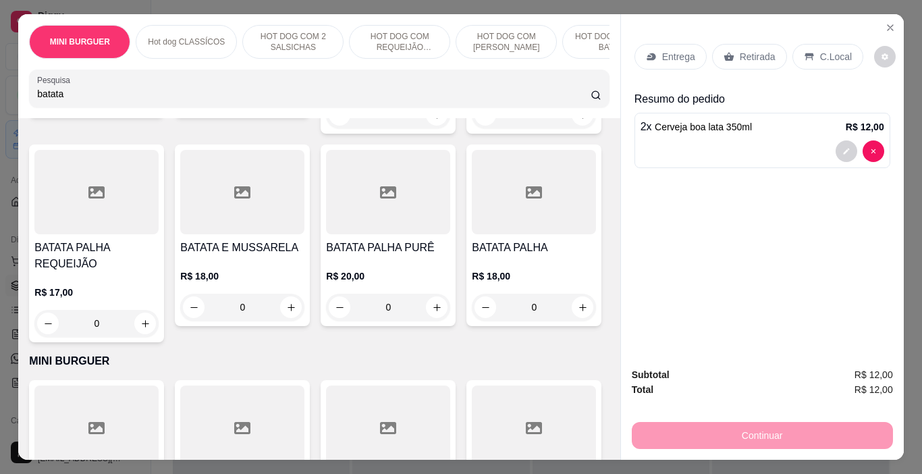
type input "batata"
click at [304, 294] on div "0" at bounding box center [242, 307] width 124 height 27
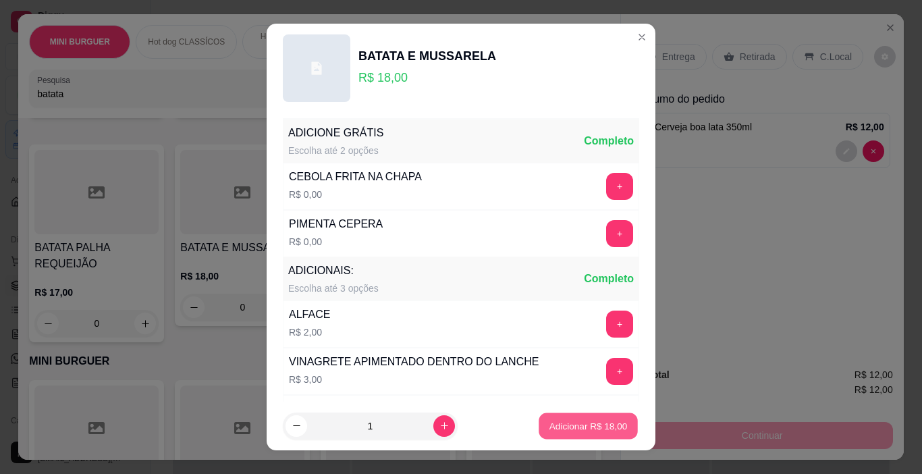
click at [598, 424] on p "Adicionar R$ 18,00" at bounding box center [588, 425] width 78 height 13
type input "1"
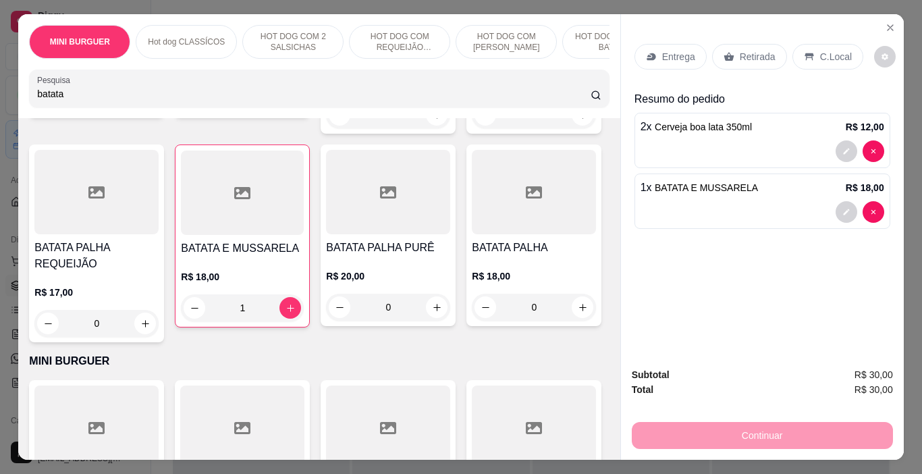
click at [744, 50] on p "Retirada" at bounding box center [758, 56] width 36 height 13
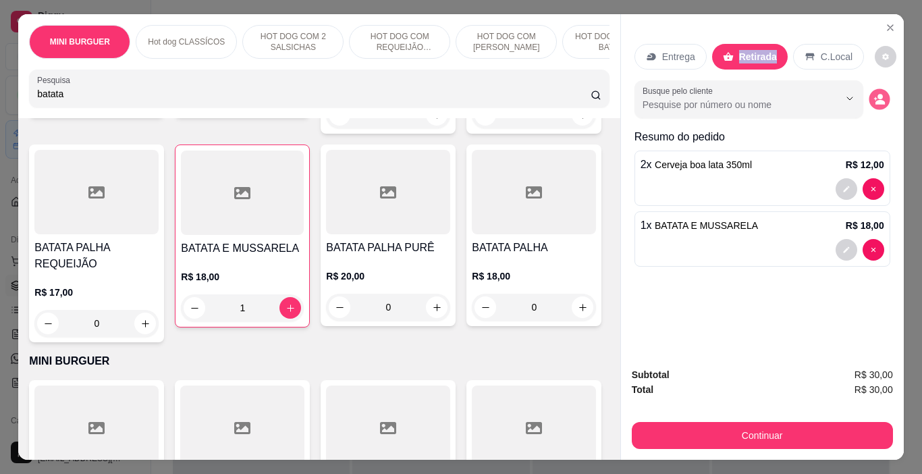
click at [880, 94] on button "decrease-product-quantity" at bounding box center [879, 99] width 21 height 21
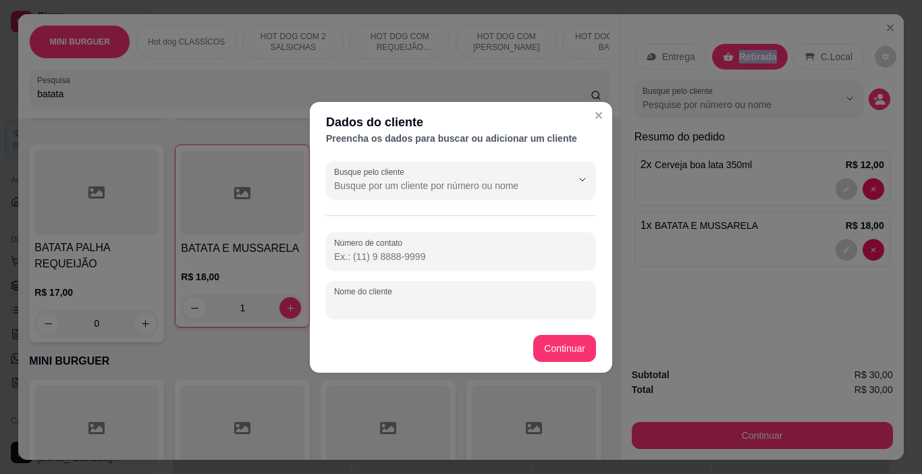
drag, startPoint x: 373, startPoint y: 305, endPoint x: 359, endPoint y: 303, distance: 14.3
click at [373, 304] on input "Nome do cliente" at bounding box center [461, 304] width 254 height 13
type input "careca"
click at [592, 340] on div "Batata palha R$ 13,00 0 Batata palha duplo R$ 16,00 0 BATATA E MILHO DUPLO R$ 1…" at bounding box center [319, 139] width 580 height 406
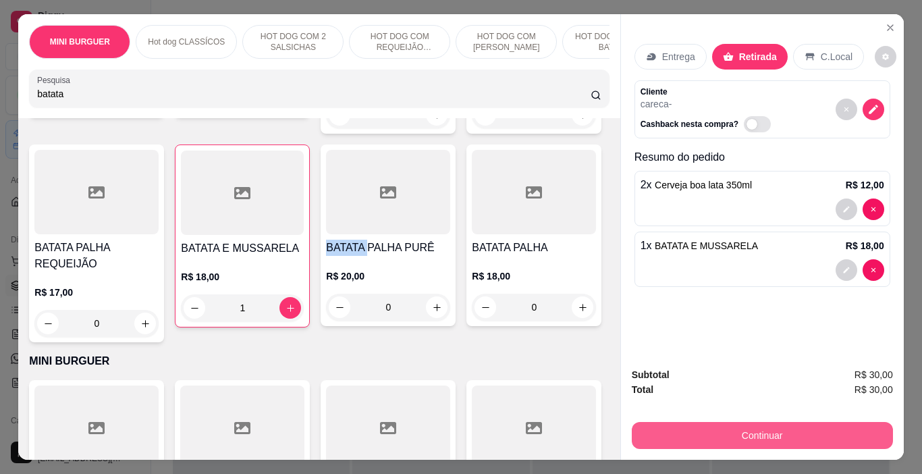
click at [825, 439] on button "Continuar" at bounding box center [762, 435] width 261 height 27
click at [764, 428] on button "Continuar" at bounding box center [761, 435] width 253 height 26
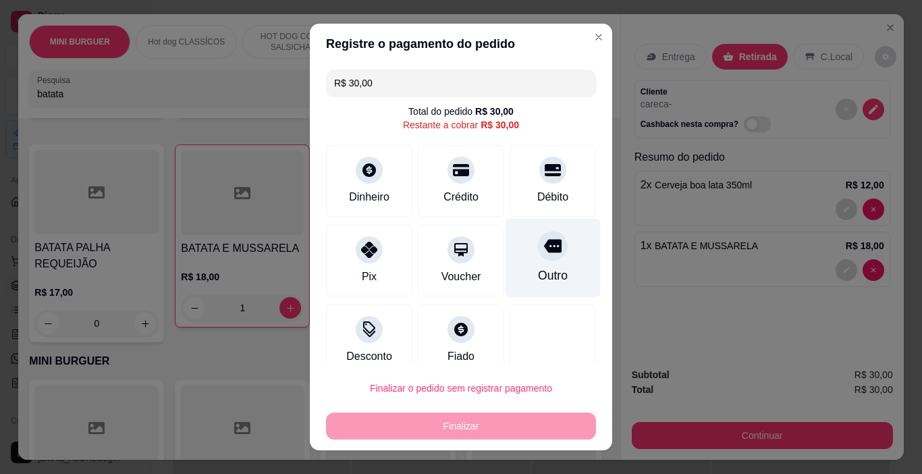
click at [544, 242] on icon at bounding box center [553, 246] width 18 height 18
type input "R$ 0,00"
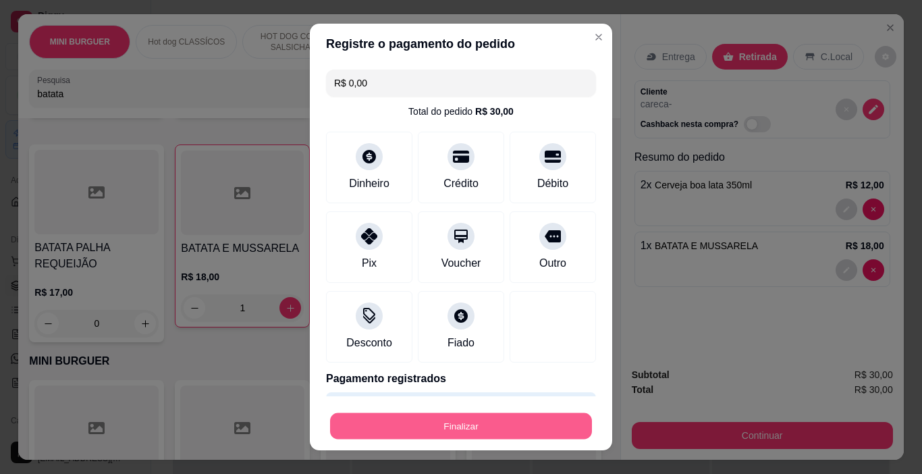
click at [492, 422] on button "Finalizar" at bounding box center [461, 426] width 262 height 26
click at [491, 423] on div "Finalizar" at bounding box center [461, 425] width 270 height 27
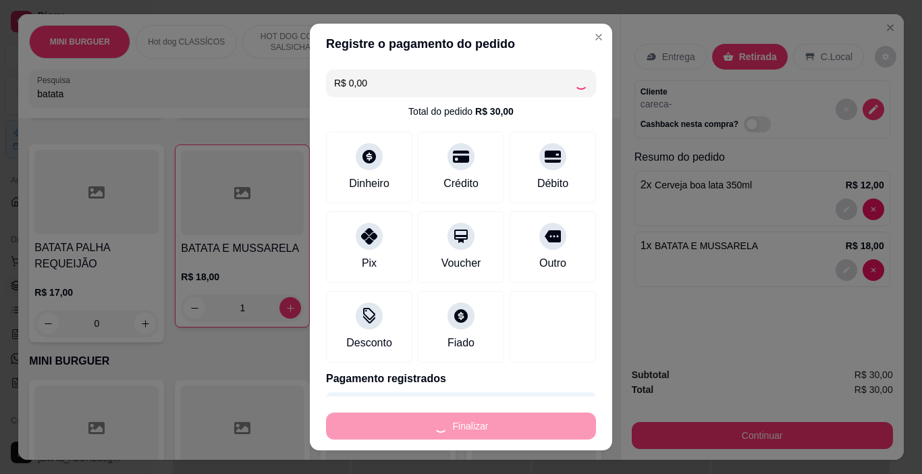
type input "0"
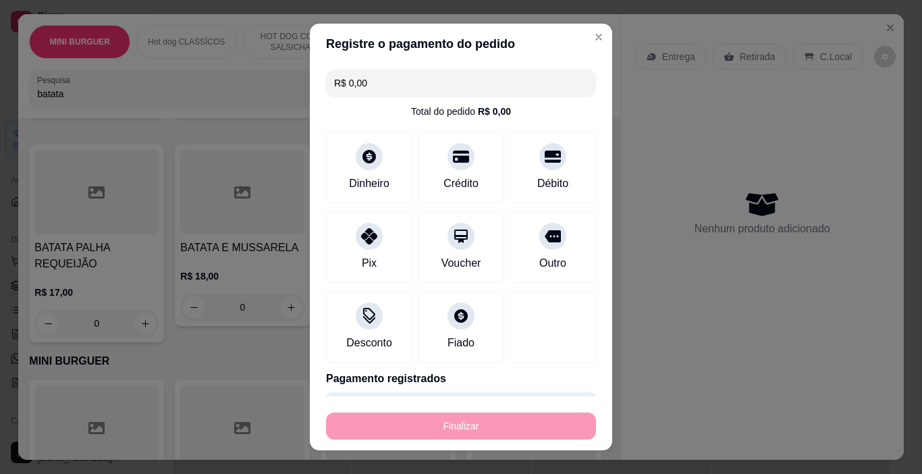
type input "-R$ 30,00"
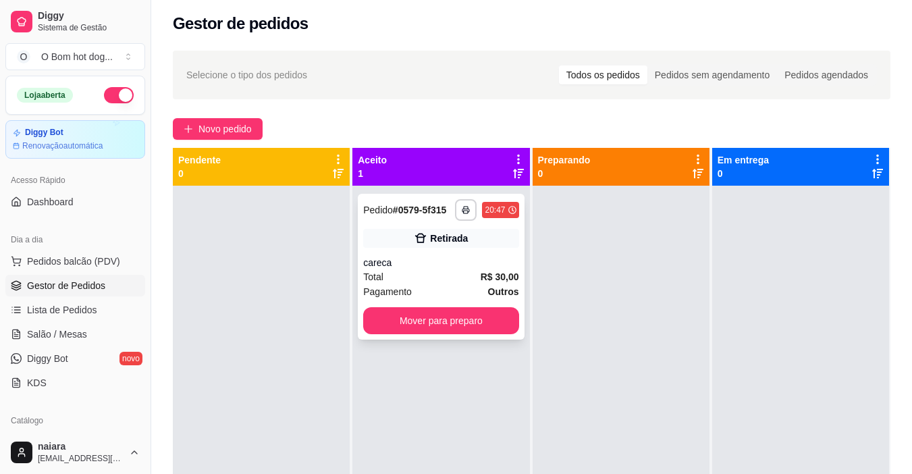
click at [432, 279] on div "Total R$ 30,00" at bounding box center [440, 276] width 155 height 15
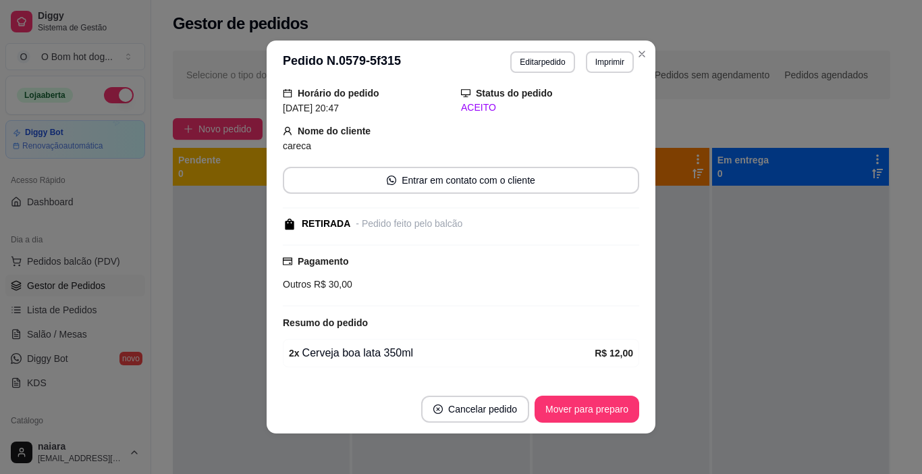
scroll to position [130, 0]
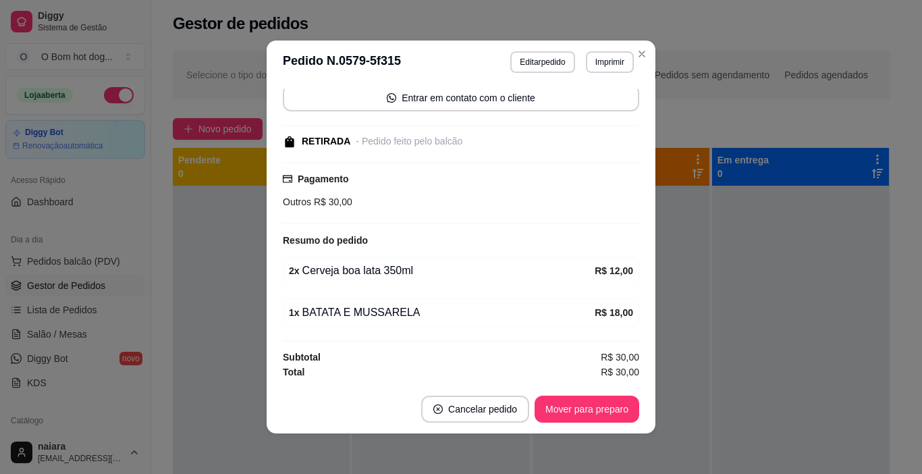
click at [555, 50] on header "**********" at bounding box center [461, 61] width 389 height 43
click at [549, 58] on button "Editar pedido" at bounding box center [543, 61] width 63 height 21
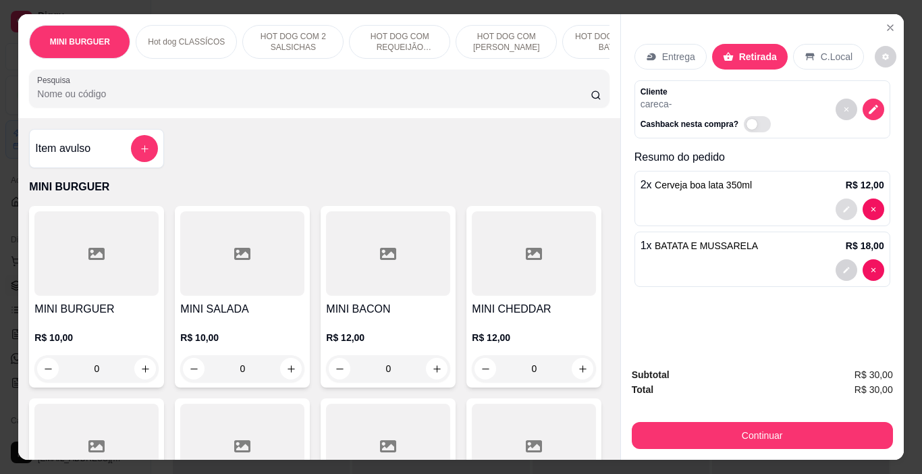
click at [842, 205] on icon "decrease-product-quantity" at bounding box center [846, 209] width 8 height 8
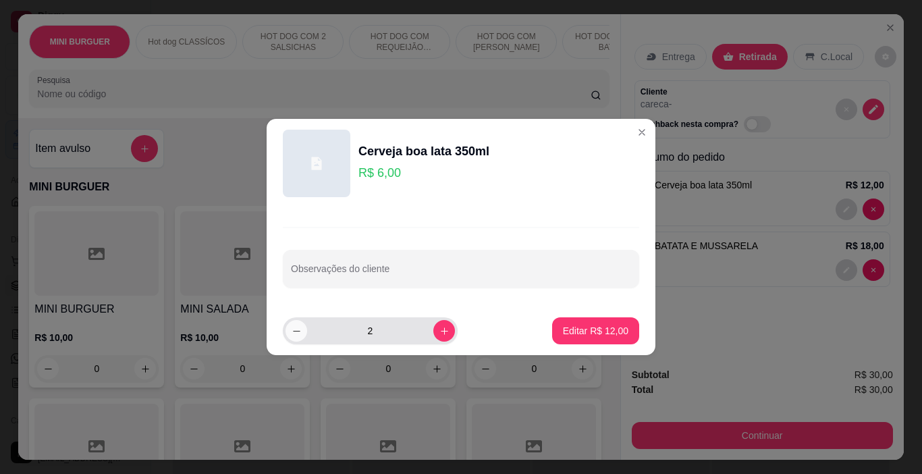
click at [294, 324] on button "decrease-product-quantity" at bounding box center [296, 331] width 22 height 22
type input "1"
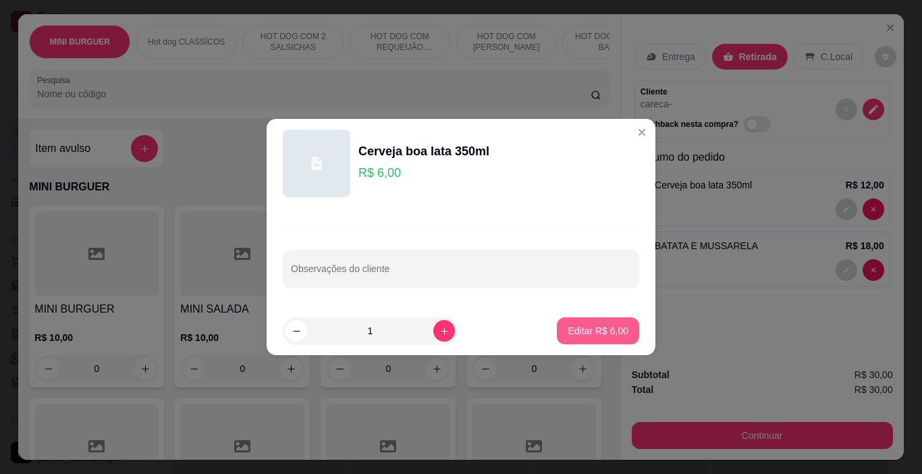
click at [587, 329] on p "Editar R$ 6,00" at bounding box center [598, 330] width 61 height 13
type input "1"
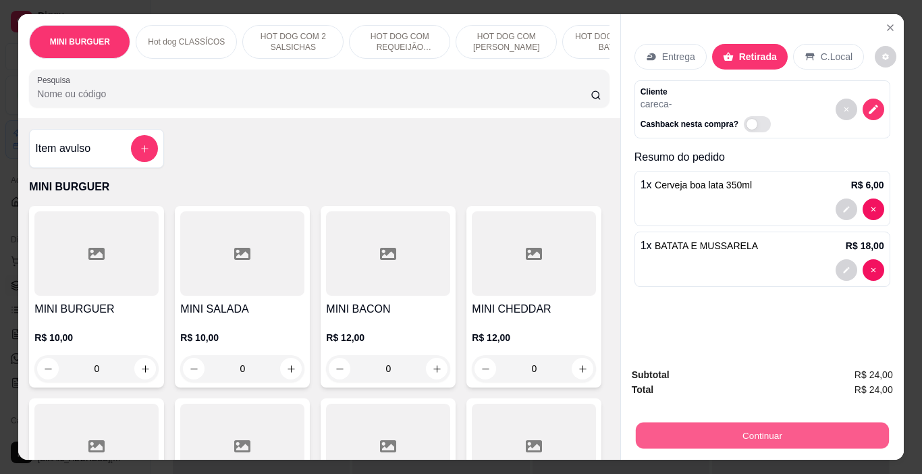
click at [779, 430] on button "Continuar" at bounding box center [761, 435] width 253 height 26
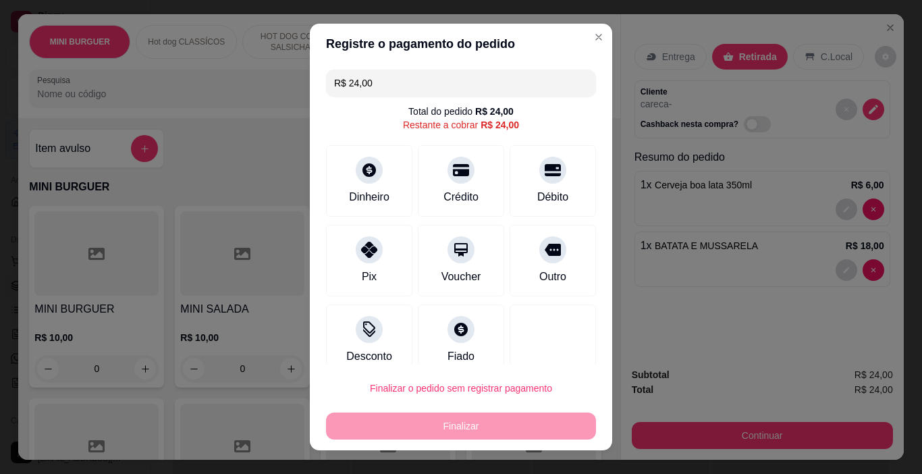
drag, startPoint x: 523, startPoint y: 260, endPoint x: 504, endPoint y: 366, distance: 108.3
click at [521, 269] on div "Outro" at bounding box center [553, 261] width 86 height 72
type input "R$ 0,00"
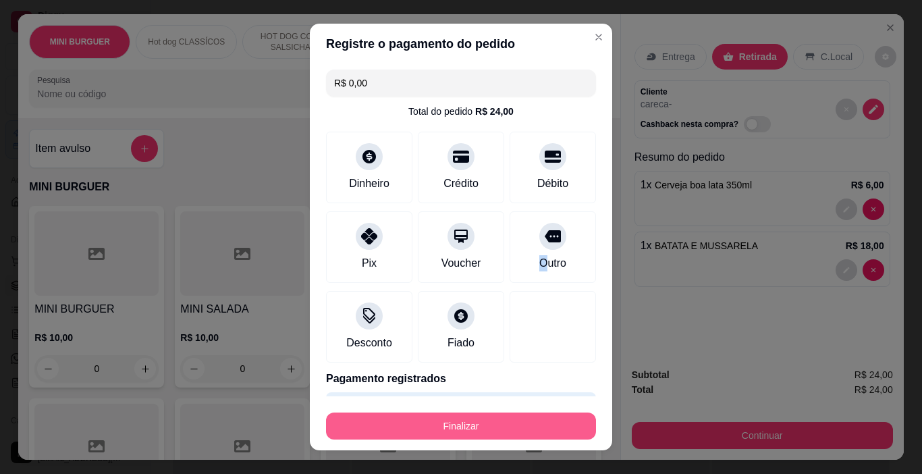
click at [481, 412] on button "Finalizar" at bounding box center [461, 425] width 270 height 27
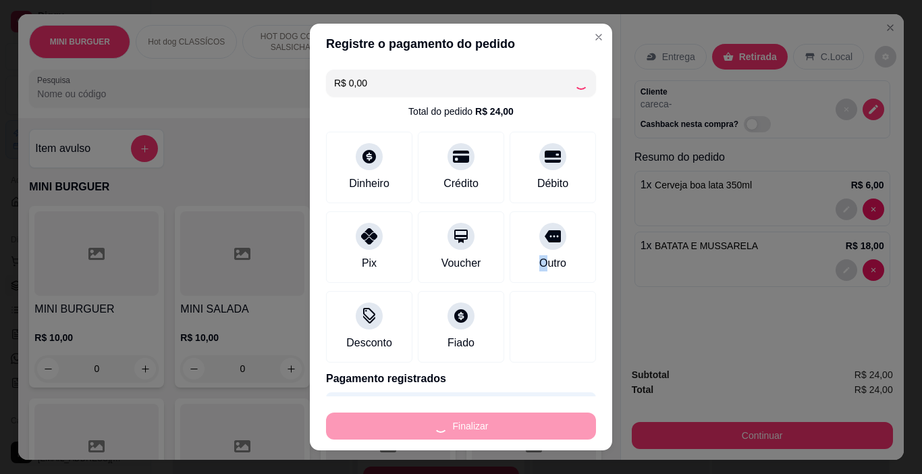
type input "0"
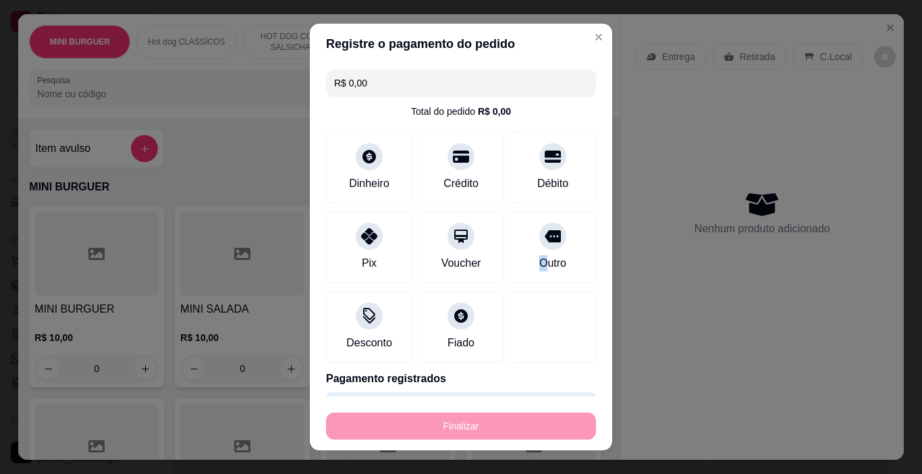
type input "-R$ 24,00"
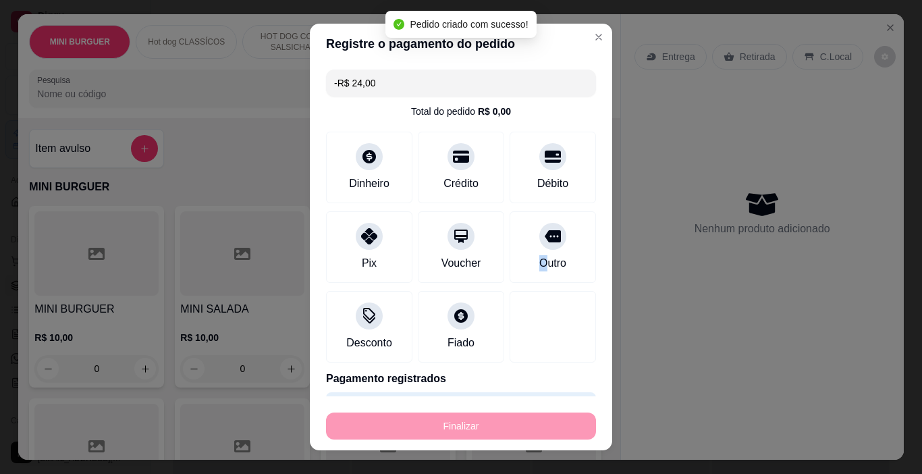
scroll to position [160, 0]
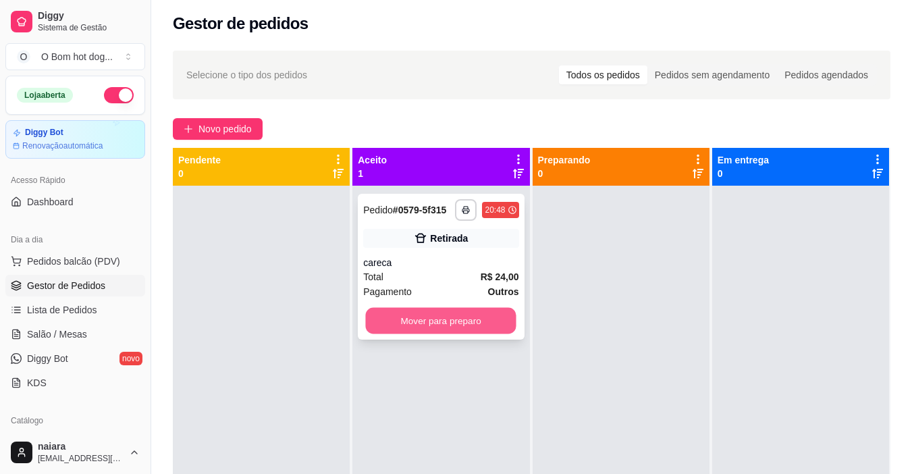
click at [466, 314] on button "Mover para preparo" at bounding box center [441, 321] width 151 height 26
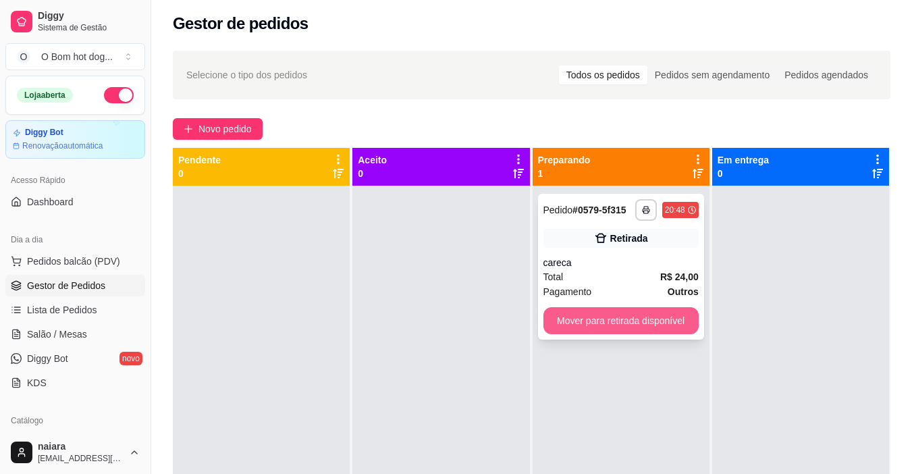
click at [589, 314] on button "Mover para retirada disponível" at bounding box center [620, 320] width 155 height 27
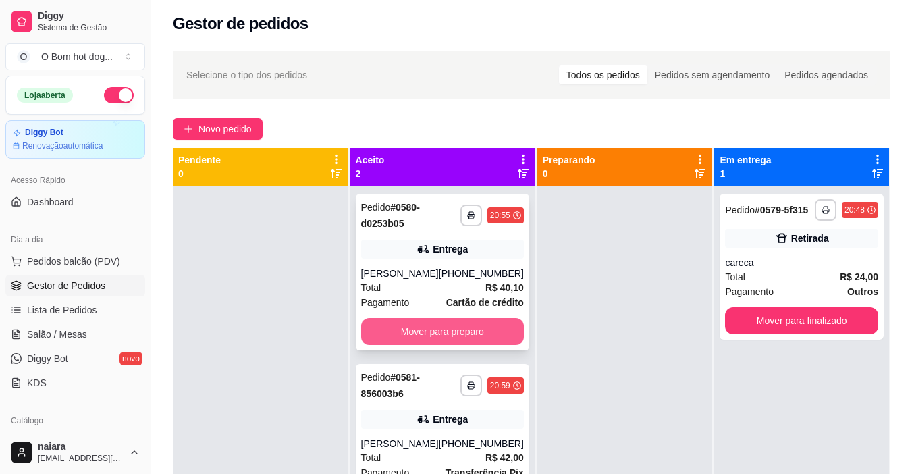
click at [385, 333] on button "Mover para preparo" at bounding box center [442, 331] width 163 height 27
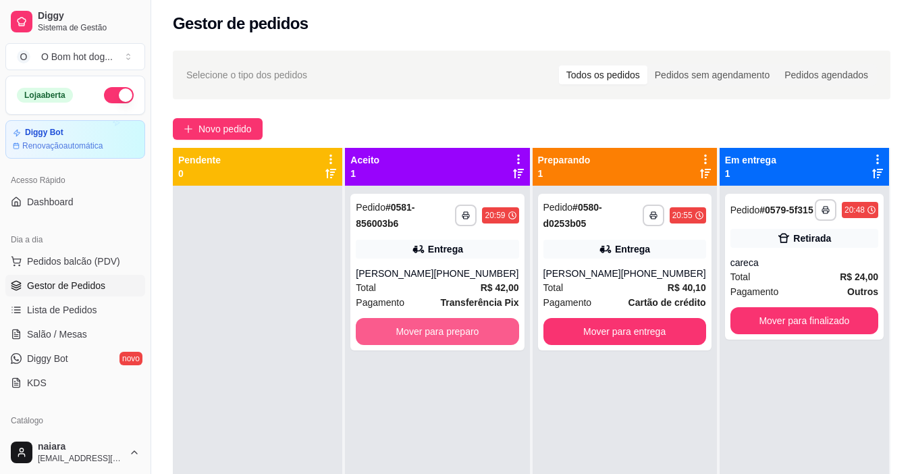
click at [385, 333] on button "Mover para preparo" at bounding box center [437, 331] width 163 height 27
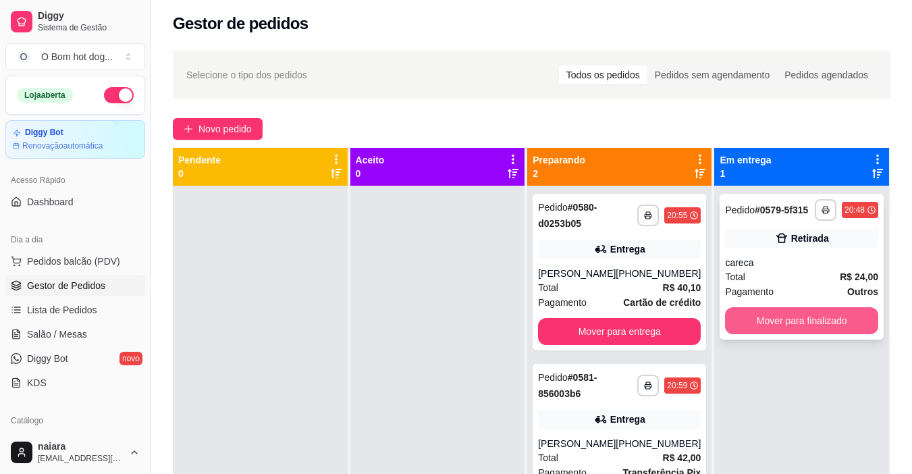
click at [773, 321] on button "Mover para finalizado" at bounding box center [801, 320] width 153 height 27
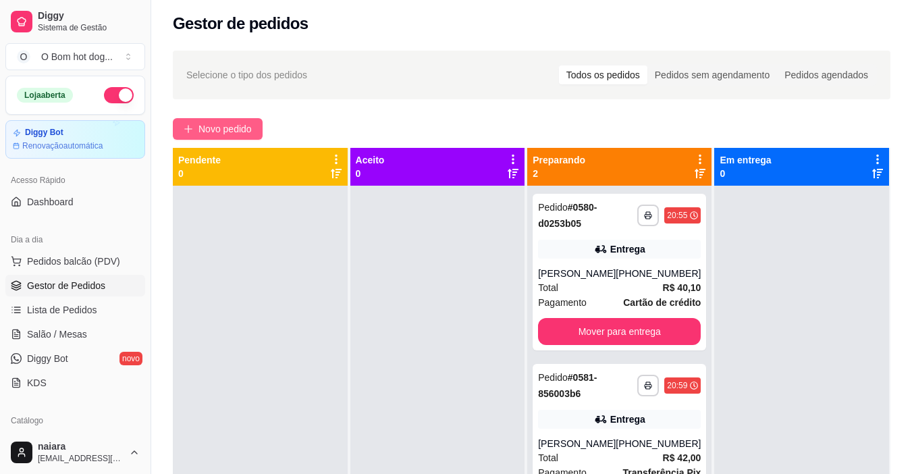
click at [250, 126] on span "Novo pedido" at bounding box center [224, 128] width 53 height 15
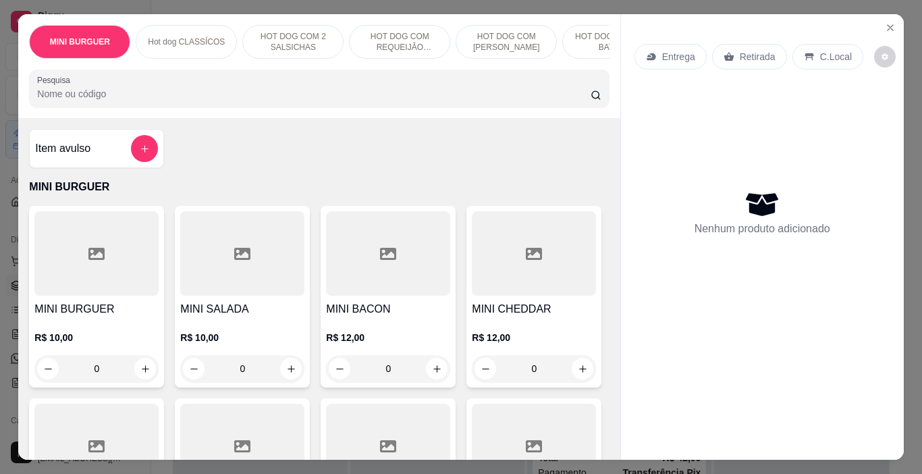
click at [349, 282] on div at bounding box center [388, 253] width 124 height 84
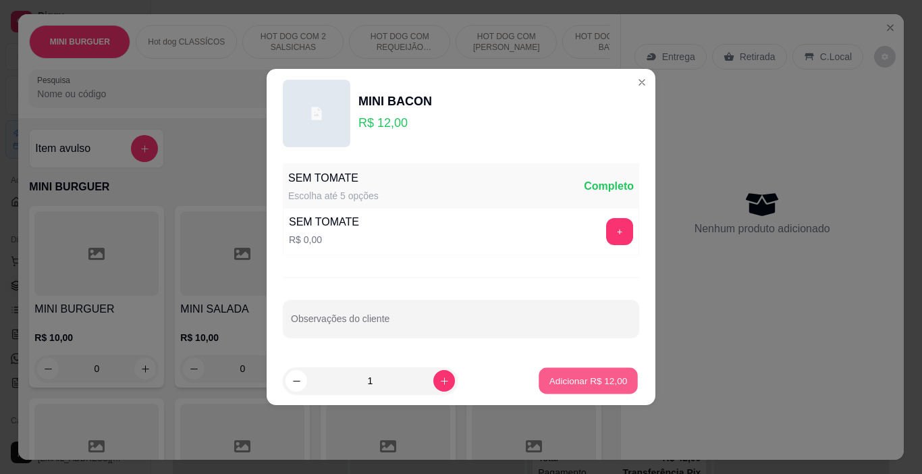
click at [571, 381] on p "Adicionar R$ 12,00" at bounding box center [588, 380] width 78 height 13
type input "1"
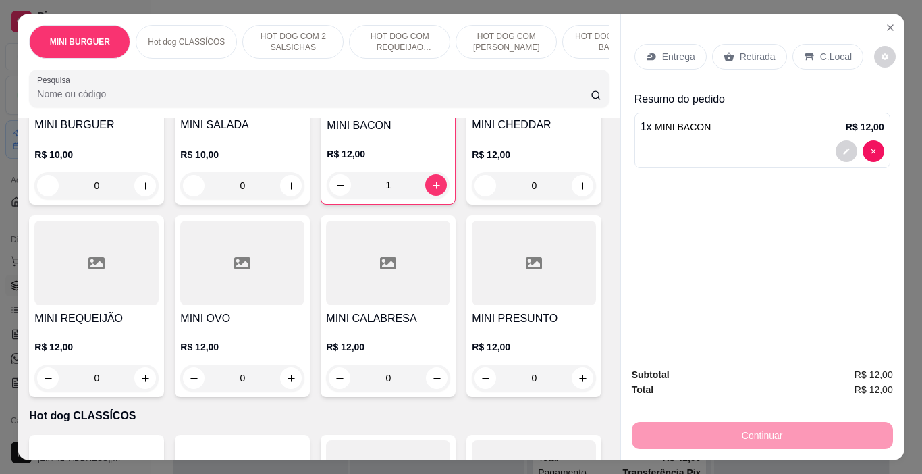
scroll to position [202, 0]
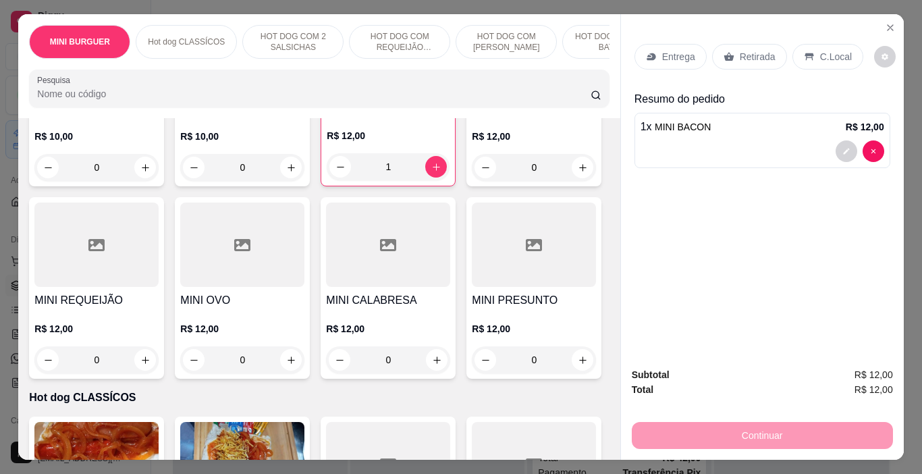
click at [304, 276] on div at bounding box center [242, 244] width 124 height 84
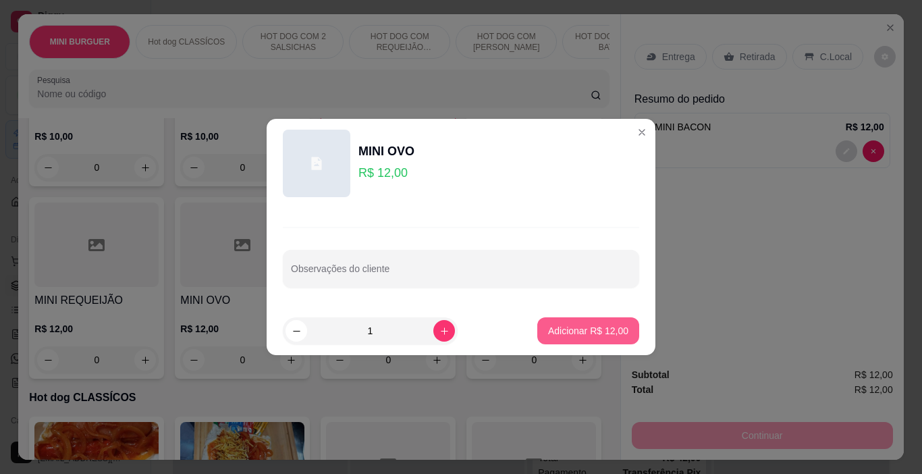
click at [553, 321] on button "Adicionar R$ 12,00" at bounding box center [588, 330] width 102 height 27
type input "1"
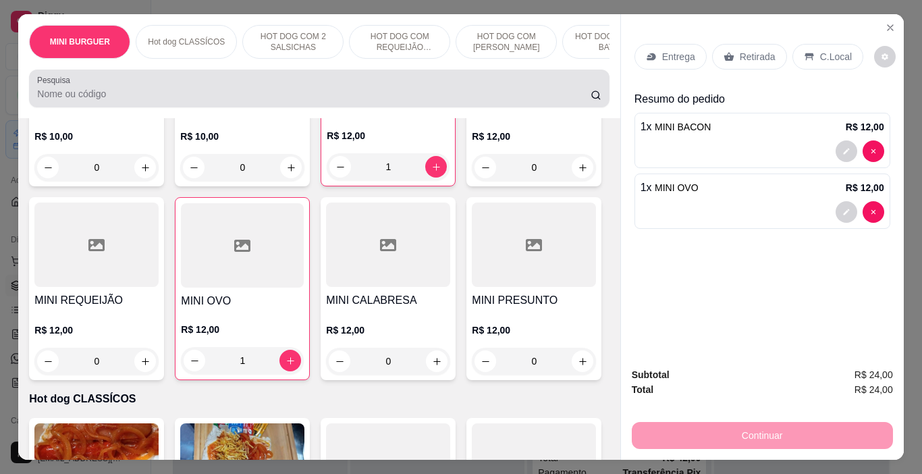
click at [67, 91] on div at bounding box center [319, 88] width 564 height 27
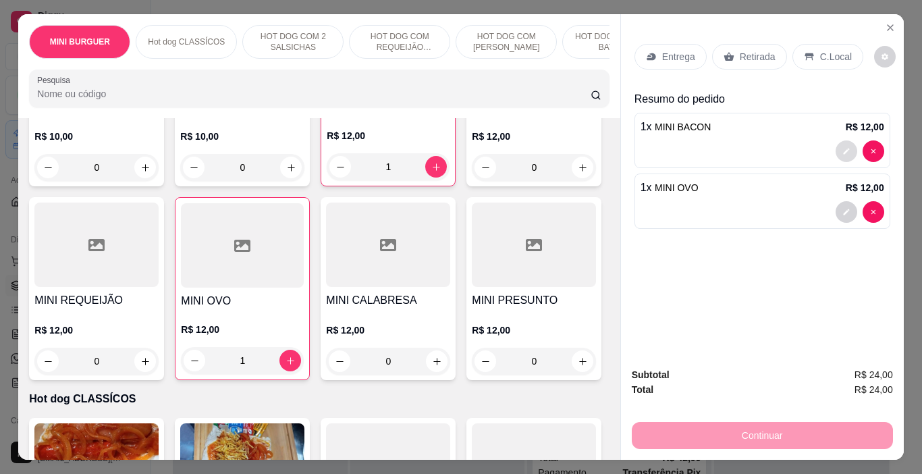
click at [842, 147] on icon "decrease-product-quantity" at bounding box center [846, 151] width 8 height 8
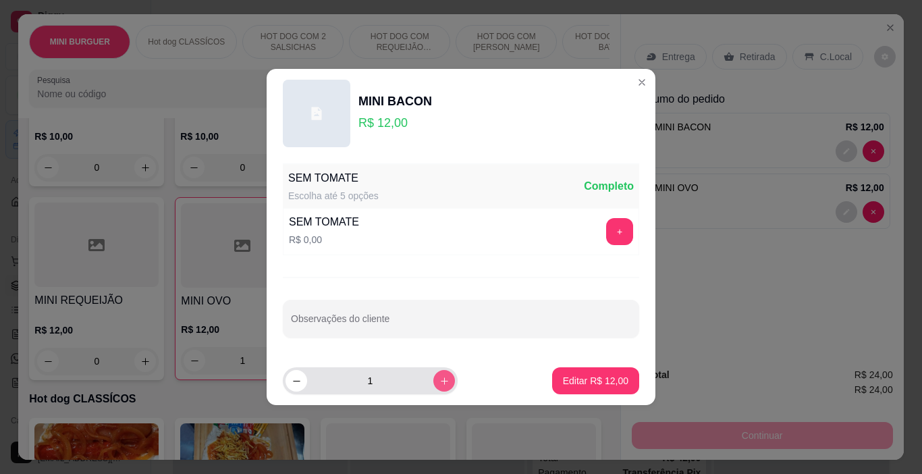
click at [439, 381] on icon "increase-product-quantity" at bounding box center [444, 381] width 10 height 10
type input "2"
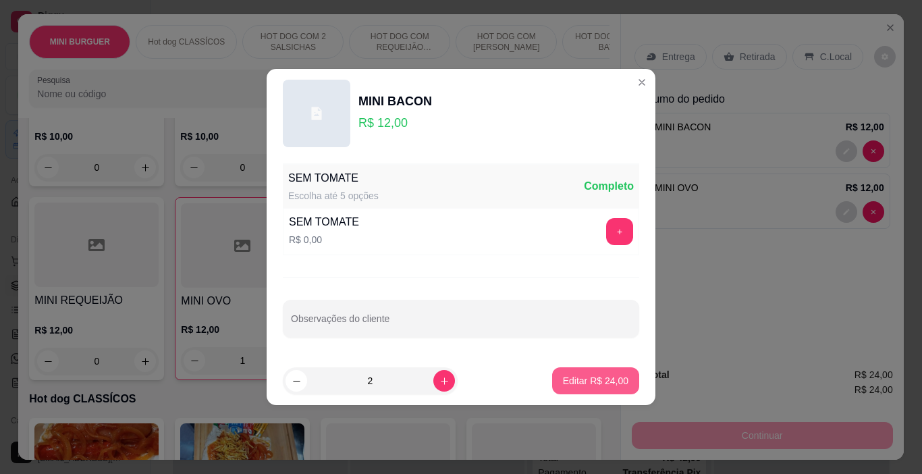
click at [586, 387] on p "Editar R$ 24,00" at bounding box center [595, 380] width 65 height 13
type input "2"
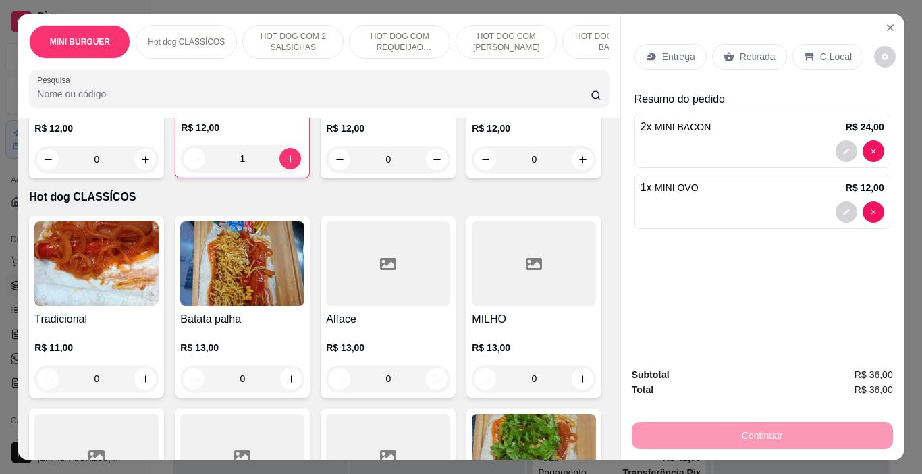
scroll to position [405, 0]
click at [326, 172] on div "R$ 12,00 0" at bounding box center [388, 139] width 124 height 65
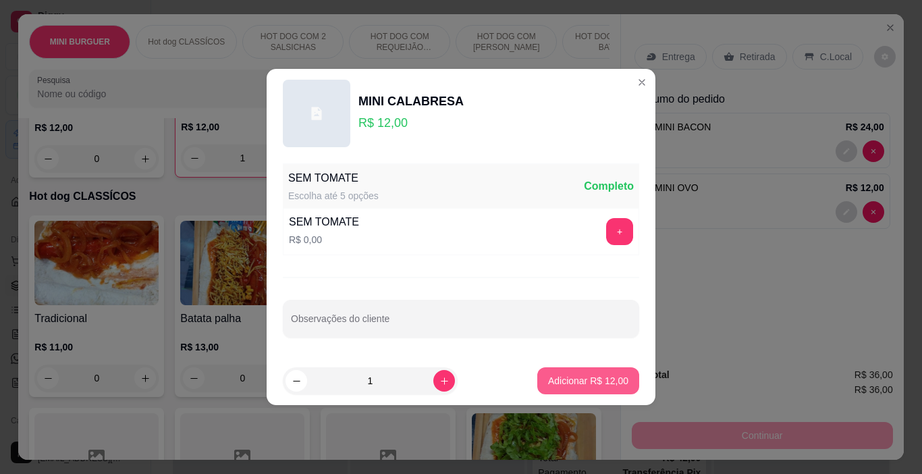
click at [592, 379] on p "Adicionar R$ 12,00" at bounding box center [588, 380] width 80 height 13
type input "1"
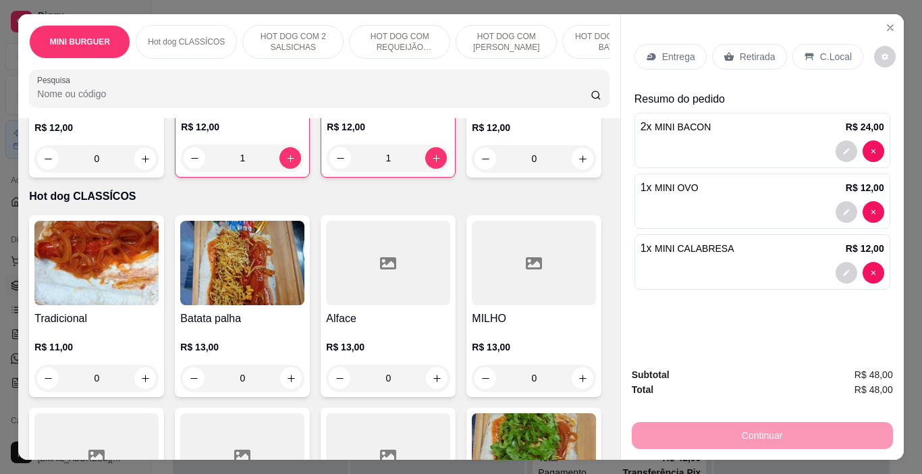
drag, startPoint x: 740, startPoint y: 53, endPoint x: 730, endPoint y: 56, distance: 10.0
click at [740, 53] on p "Retirada" at bounding box center [758, 56] width 36 height 13
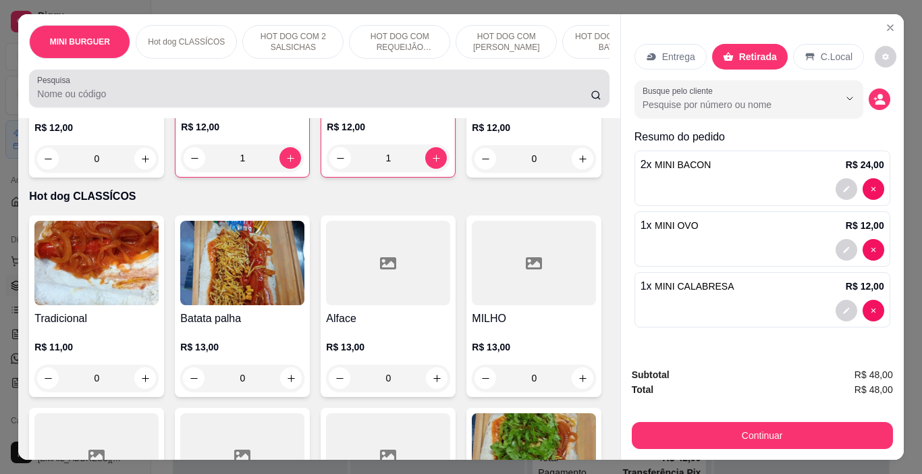
click at [176, 80] on div at bounding box center [319, 88] width 564 height 27
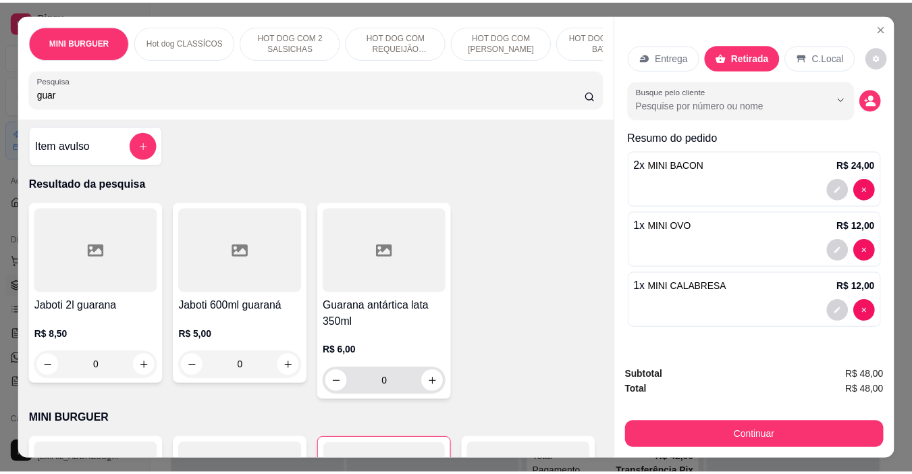
scroll to position [0, 0]
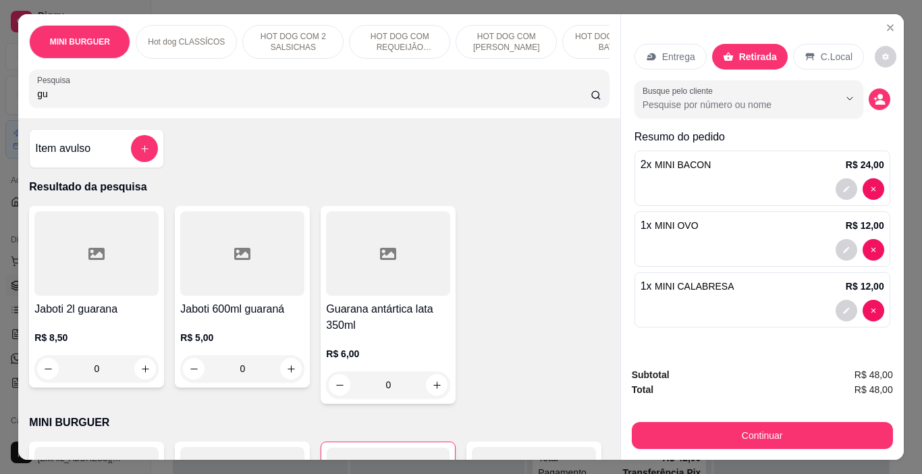
type input "g"
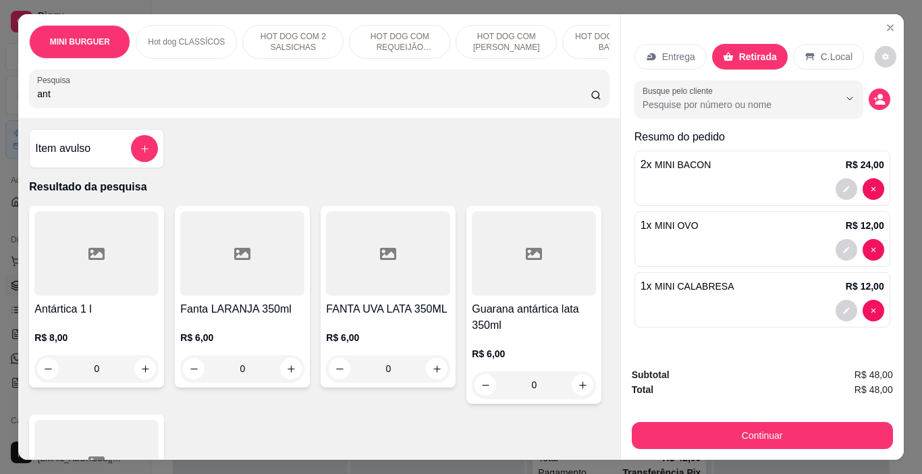
type input "ant"
click at [121, 296] on div at bounding box center [96, 253] width 124 height 84
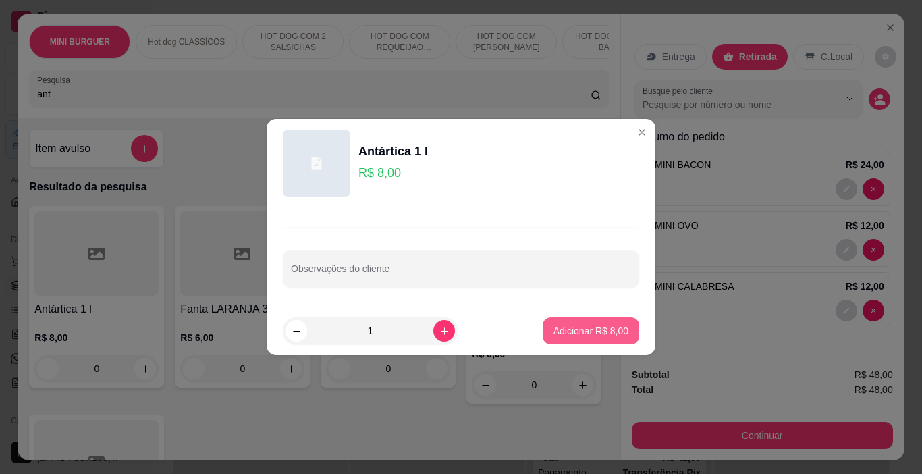
click at [557, 329] on p "Adicionar R$ 8,00" at bounding box center [590, 330] width 75 height 13
type input "1"
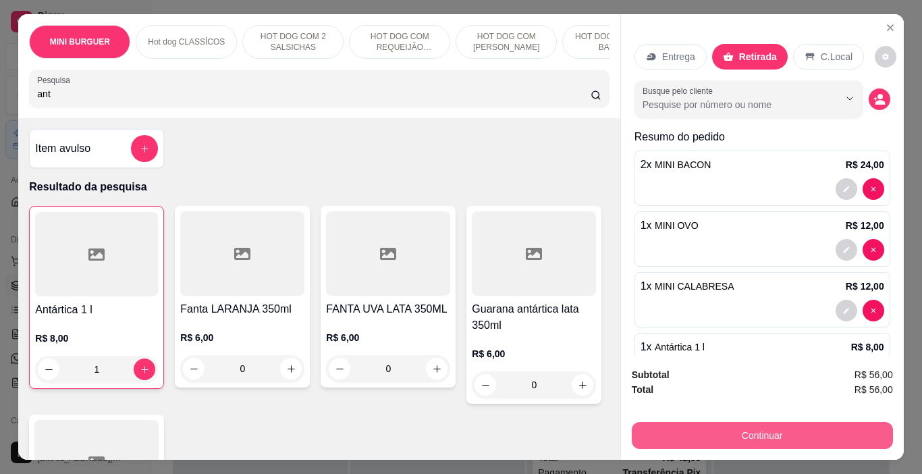
click at [757, 424] on button "Continuar" at bounding box center [762, 435] width 261 height 27
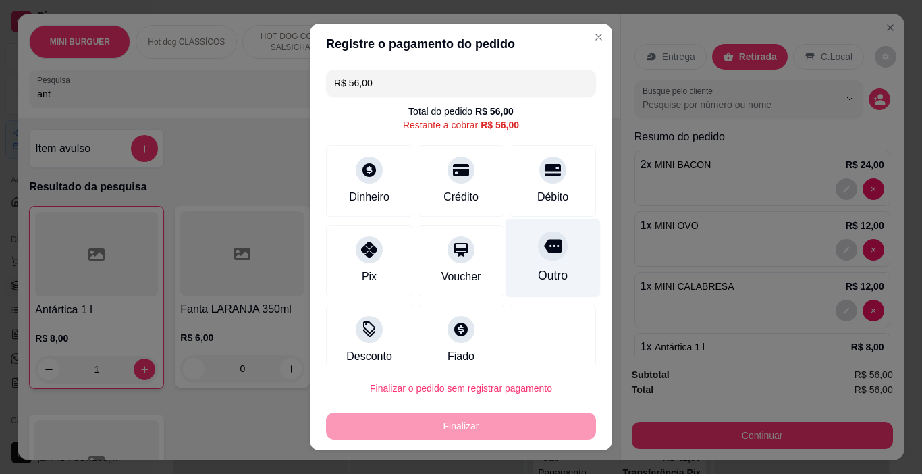
click at [538, 258] on div at bounding box center [553, 246] width 30 height 30
type input "R$ 0,00"
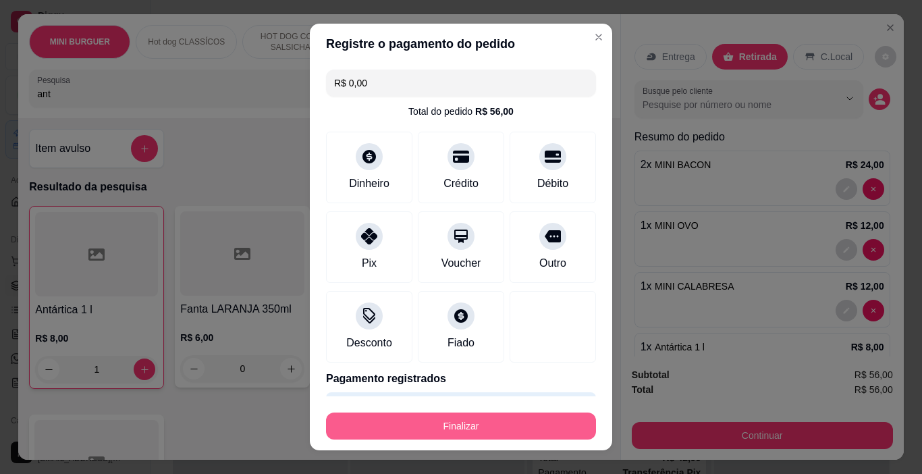
click at [490, 424] on button "Finalizar" at bounding box center [461, 425] width 270 height 27
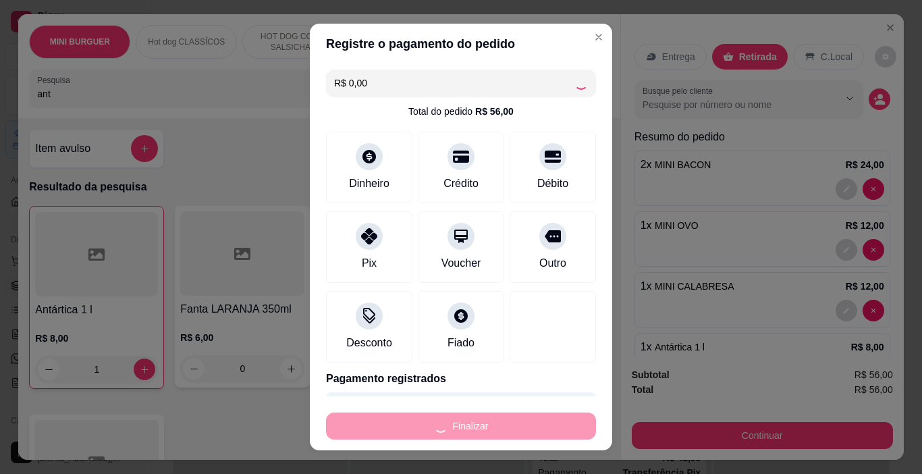
type input "0"
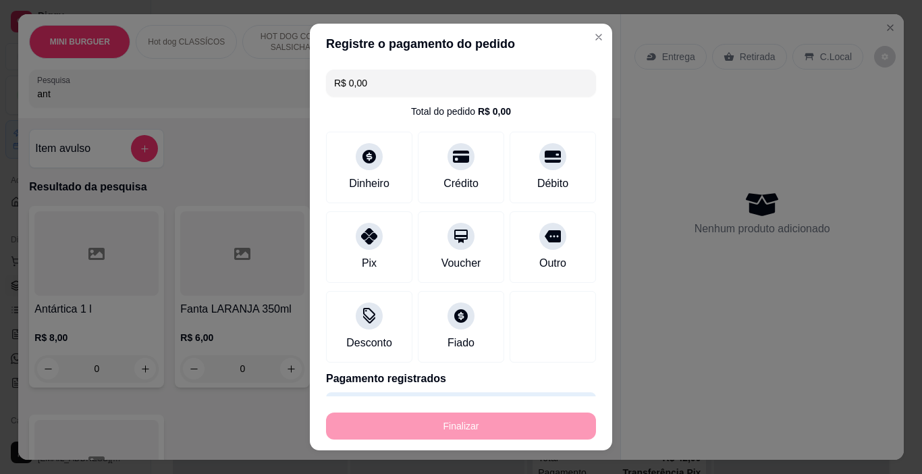
type input "-R$ 56,00"
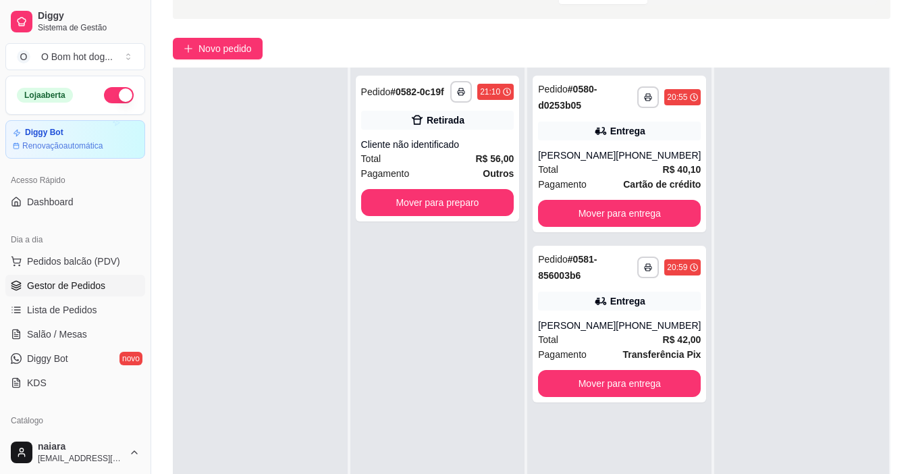
scroll to position [206, 0]
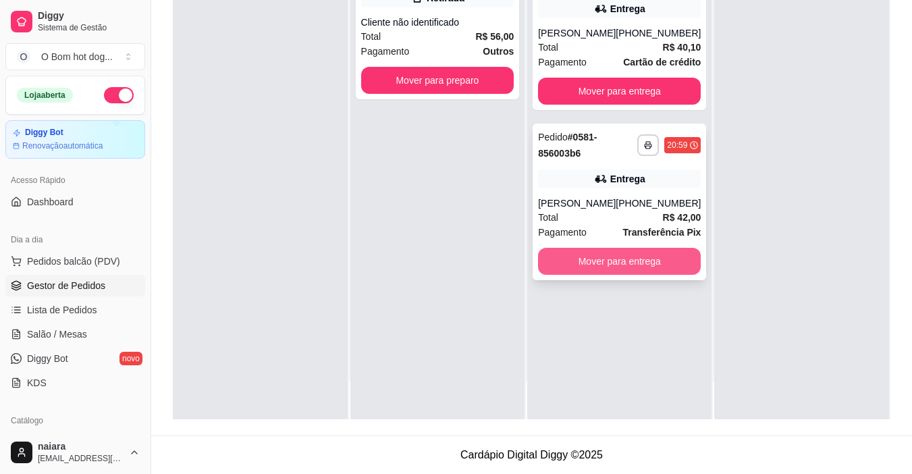
click at [595, 267] on button "Mover para entrega" at bounding box center [619, 261] width 163 height 27
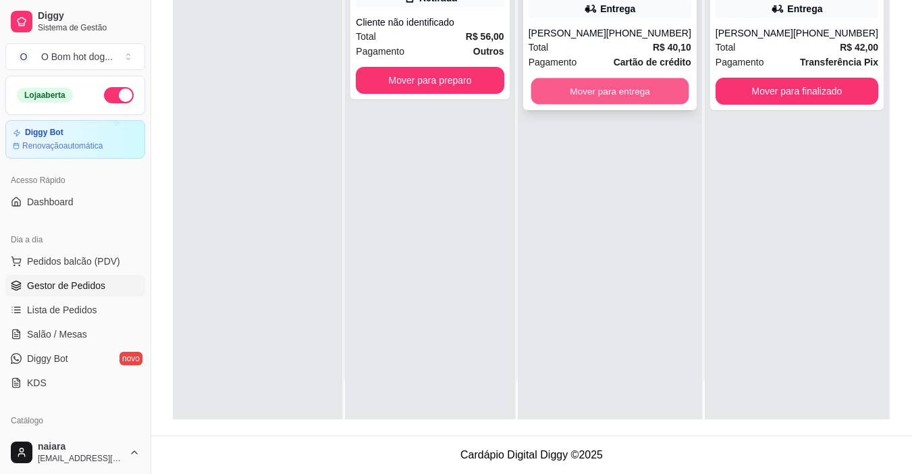
click at [620, 80] on button "Mover para entrega" at bounding box center [609, 91] width 158 height 26
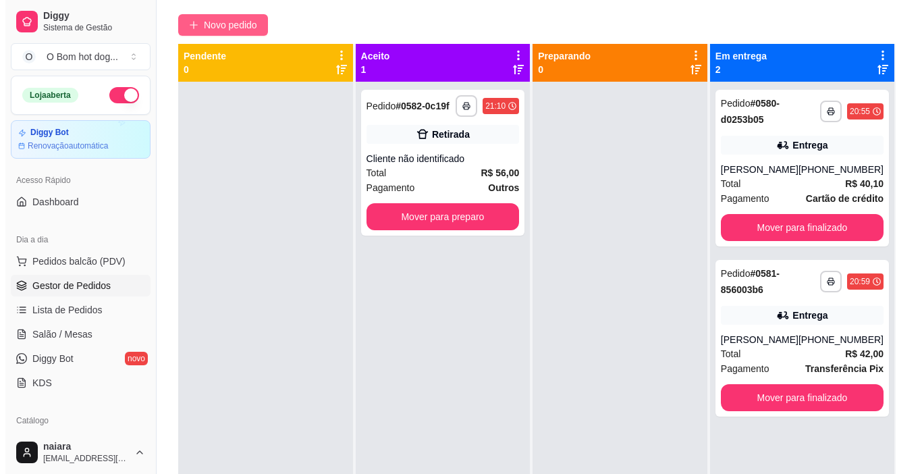
scroll to position [3, 0]
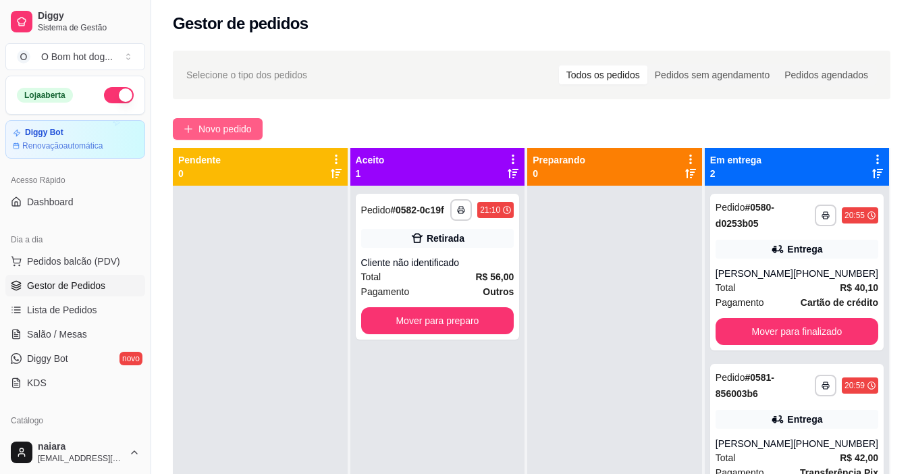
click at [215, 127] on span "Novo pedido" at bounding box center [224, 128] width 53 height 15
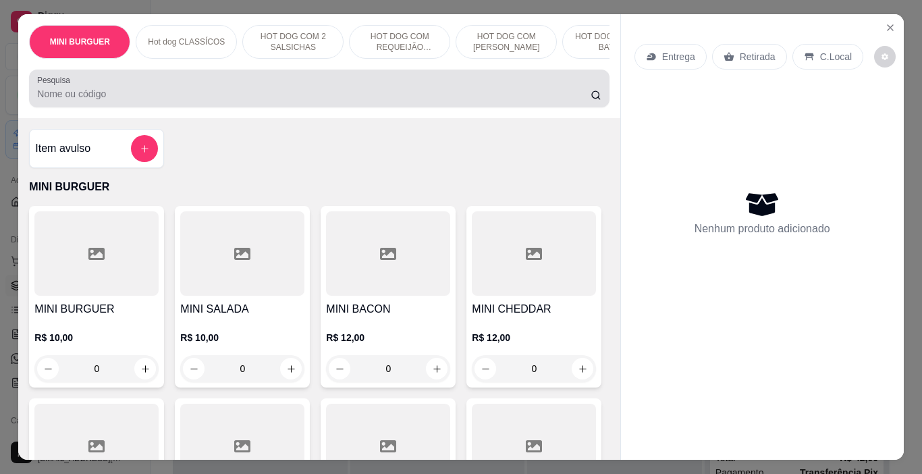
click at [323, 107] on div "Pesquisa" at bounding box center [319, 89] width 580 height 38
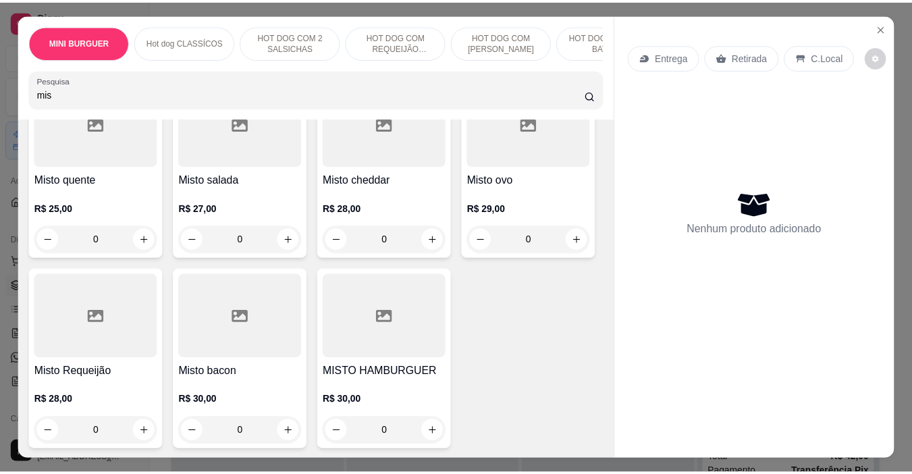
scroll to position [135, 0]
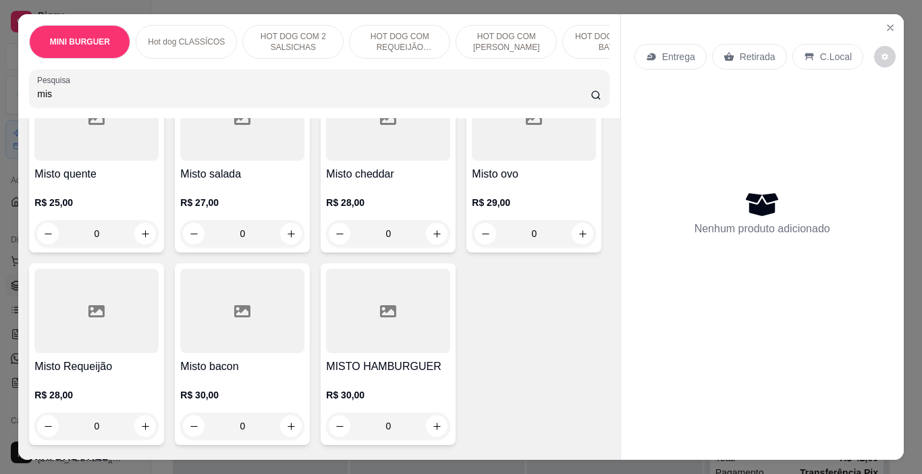
type input "mis"
click at [159, 327] on div at bounding box center [96, 311] width 124 height 84
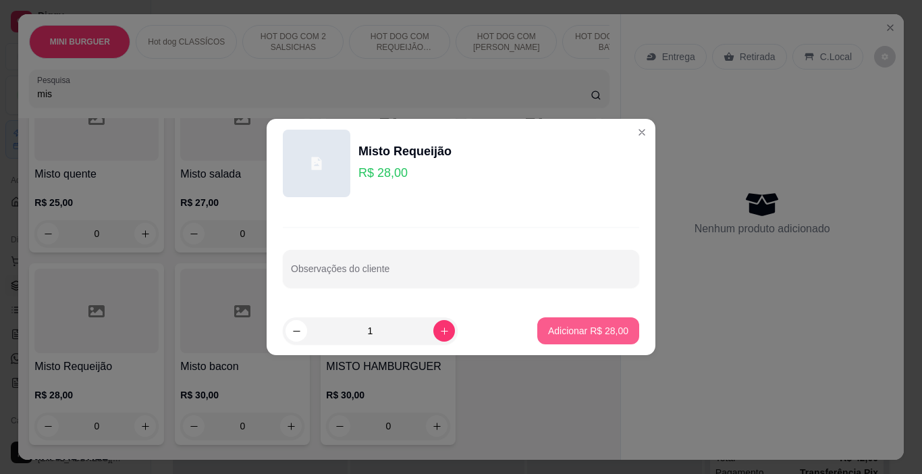
click at [548, 333] on p "Adicionar R$ 28,00" at bounding box center [588, 330] width 80 height 13
type input "1"
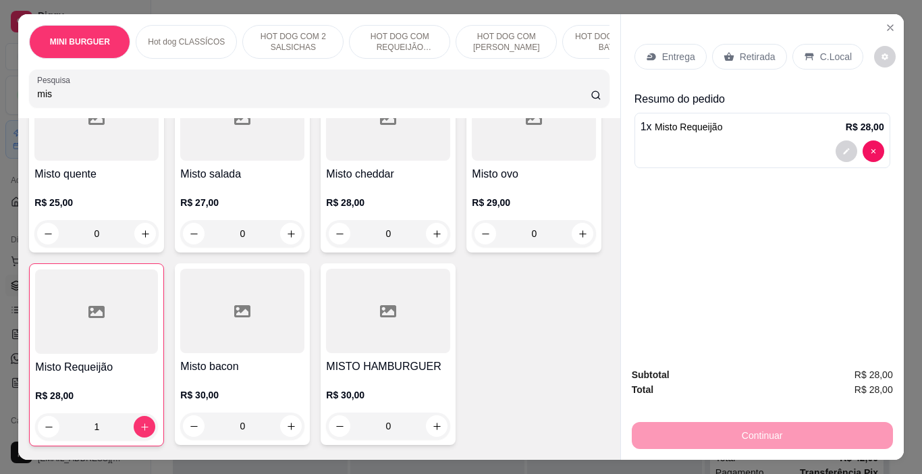
click at [804, 51] on icon at bounding box center [809, 56] width 11 height 11
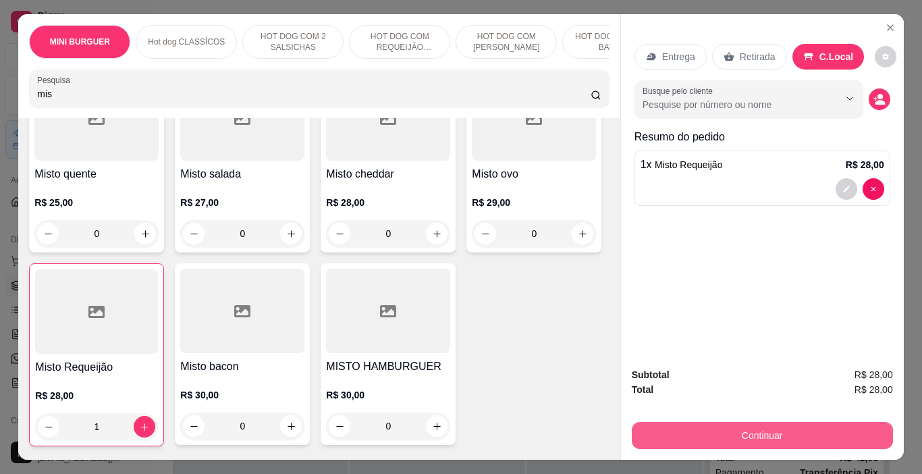
click at [788, 430] on button "Continuar" at bounding box center [762, 435] width 261 height 27
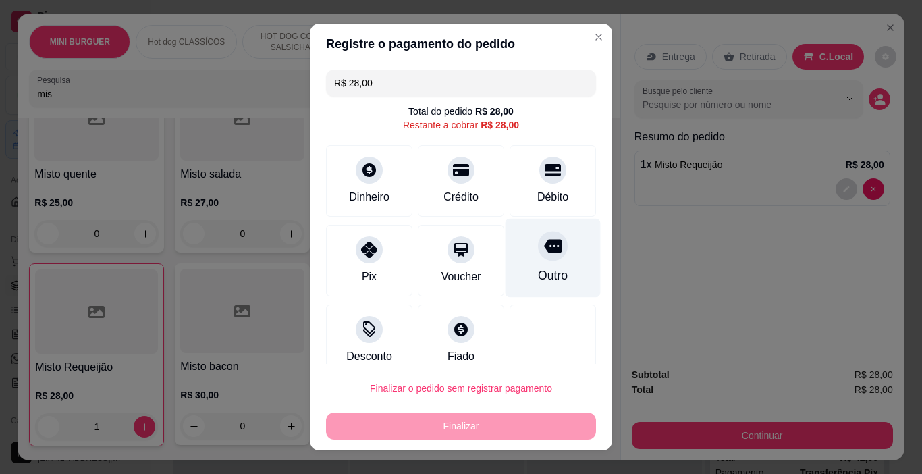
click at [513, 250] on div "Outro" at bounding box center [552, 258] width 95 height 79
type input "R$ 0,00"
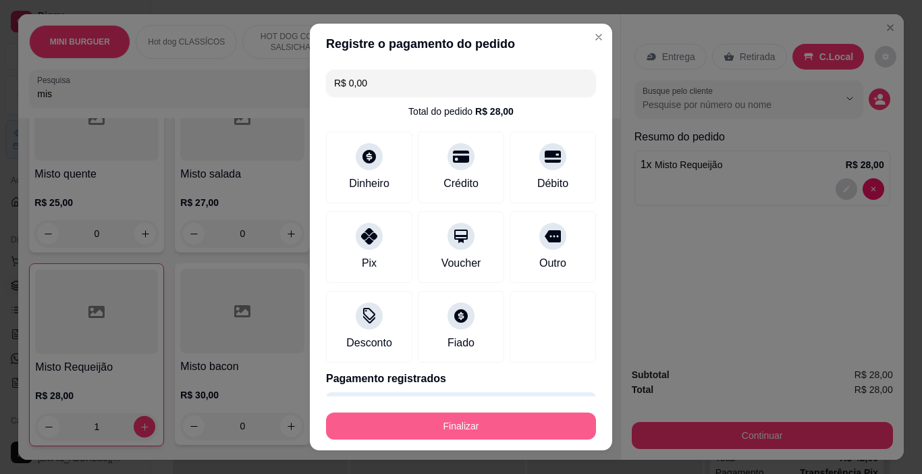
click at [502, 420] on button "Finalizar" at bounding box center [461, 425] width 270 height 27
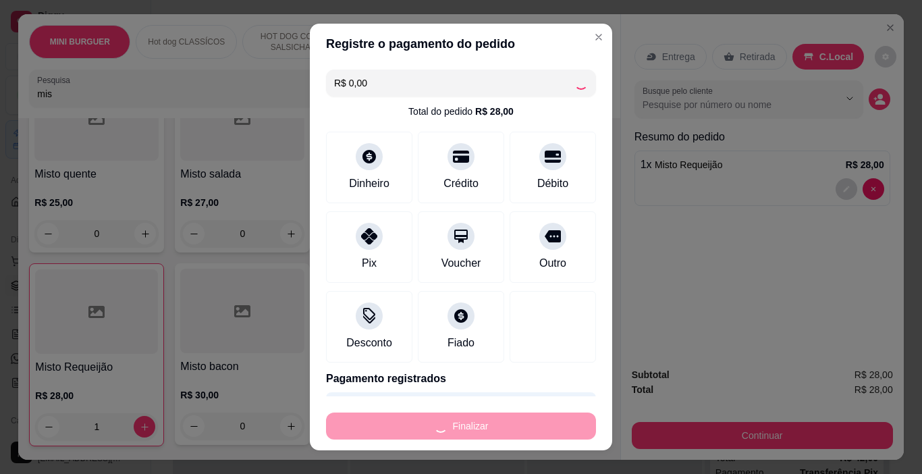
type input "0"
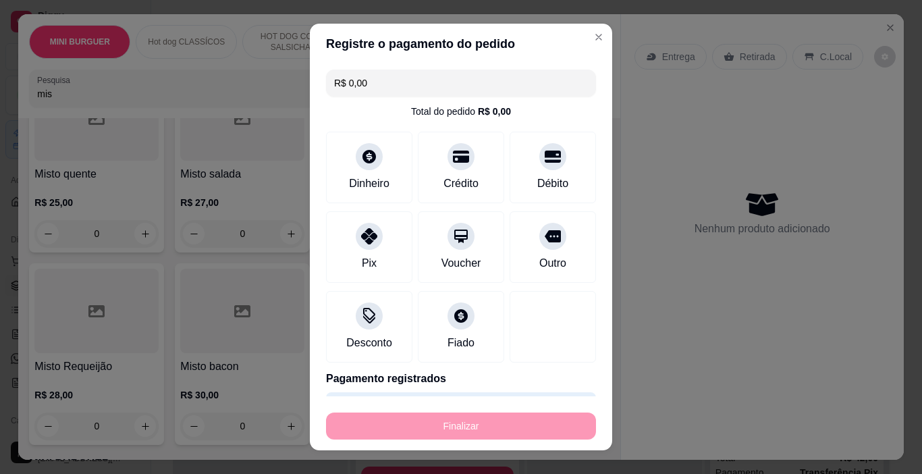
type input "-R$ 28,00"
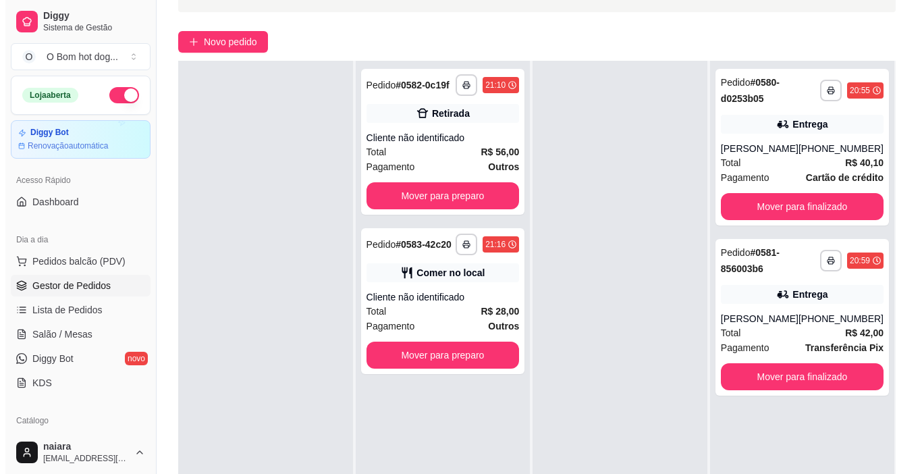
scroll to position [206, 0]
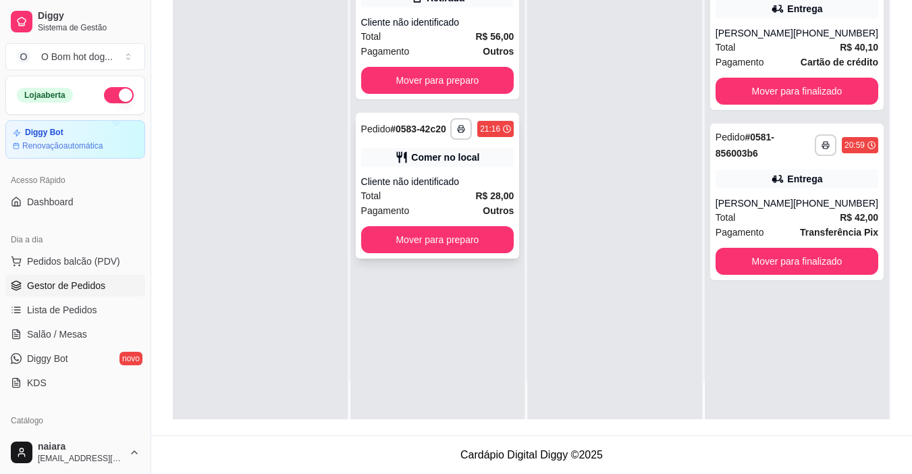
click at [420, 187] on div "Cliente não identificado" at bounding box center [437, 181] width 153 height 13
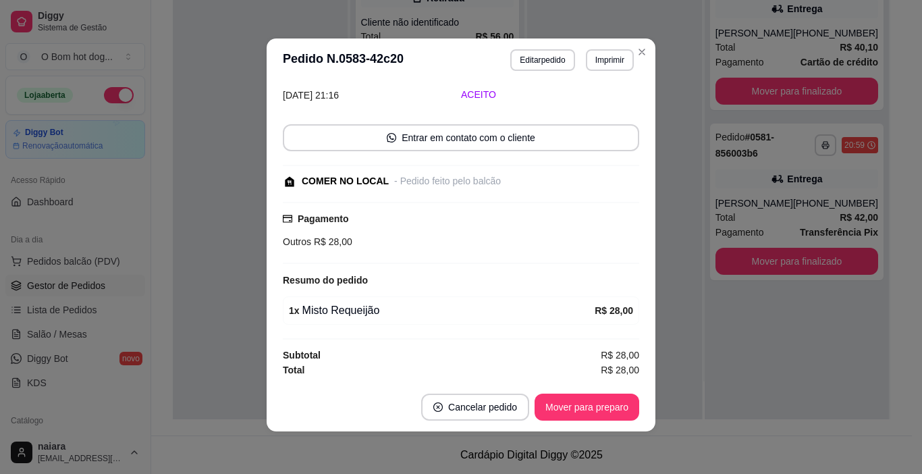
scroll to position [3, 0]
click at [652, 45] on div "**********" at bounding box center [461, 237] width 922 height 474
click at [524, 56] on button "Editar pedido" at bounding box center [543, 59] width 63 height 21
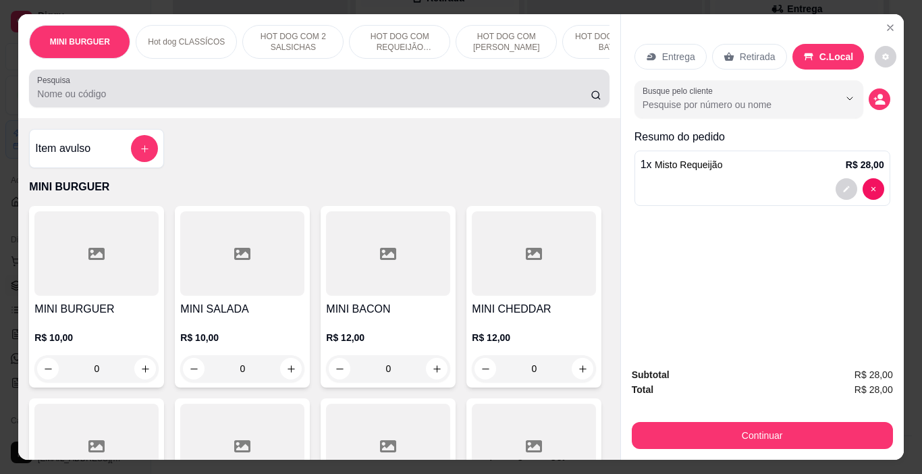
click at [62, 99] on input "Pesquisa" at bounding box center [313, 93] width 553 height 13
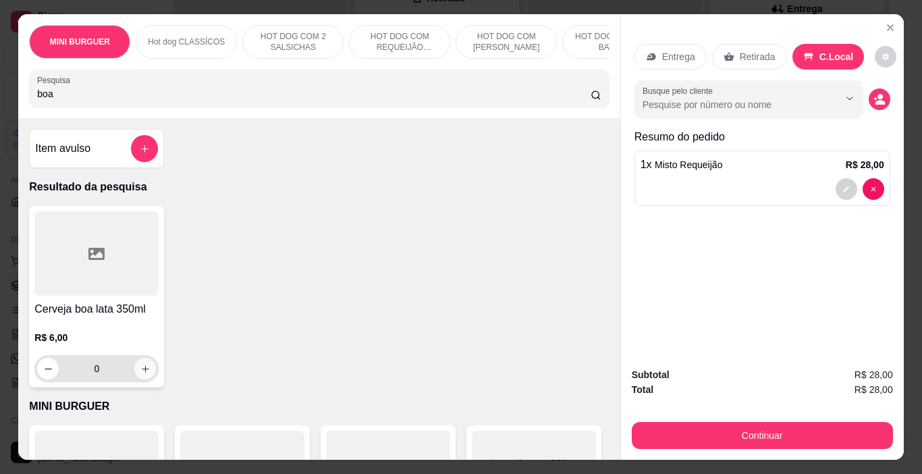
type input "boa"
click at [142, 374] on icon "increase-product-quantity" at bounding box center [145, 369] width 10 height 10
type input "1"
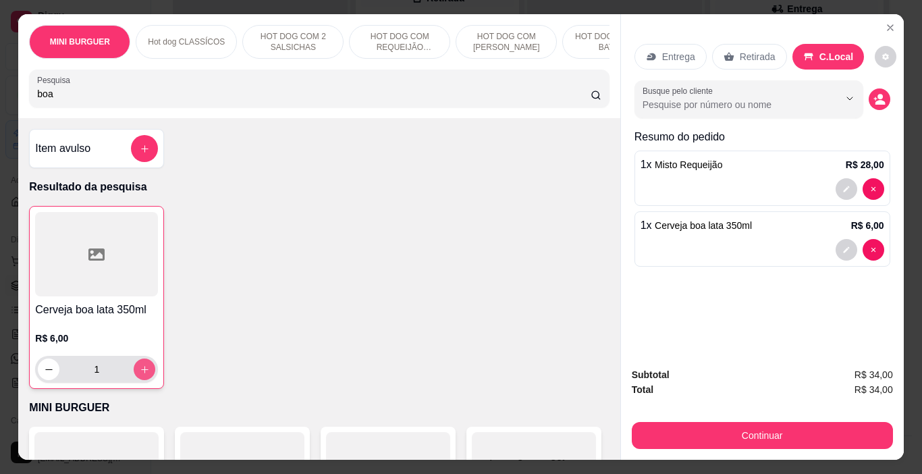
click at [142, 375] on icon "increase-product-quantity" at bounding box center [145, 369] width 10 height 10
type input "2"
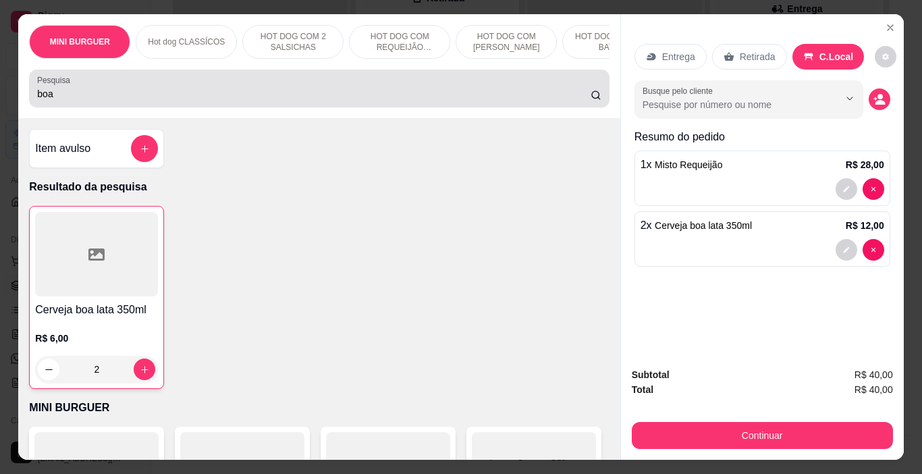
click at [63, 91] on div "boa" at bounding box center [319, 88] width 564 height 27
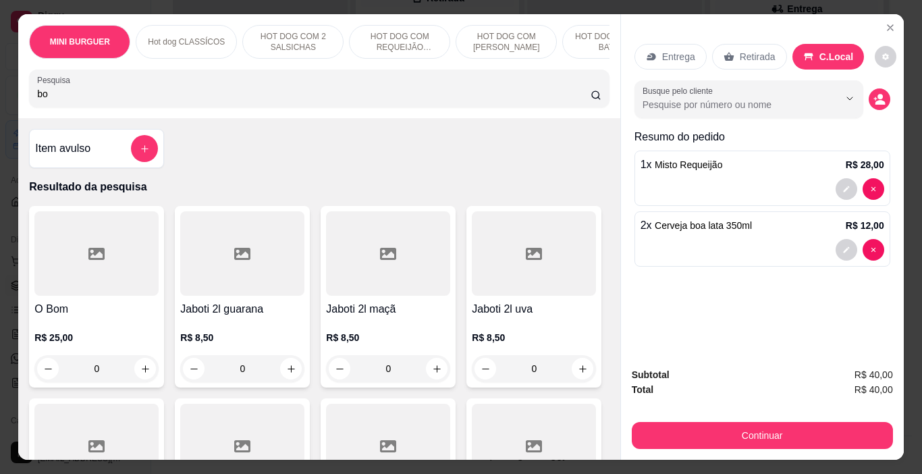
type input "b"
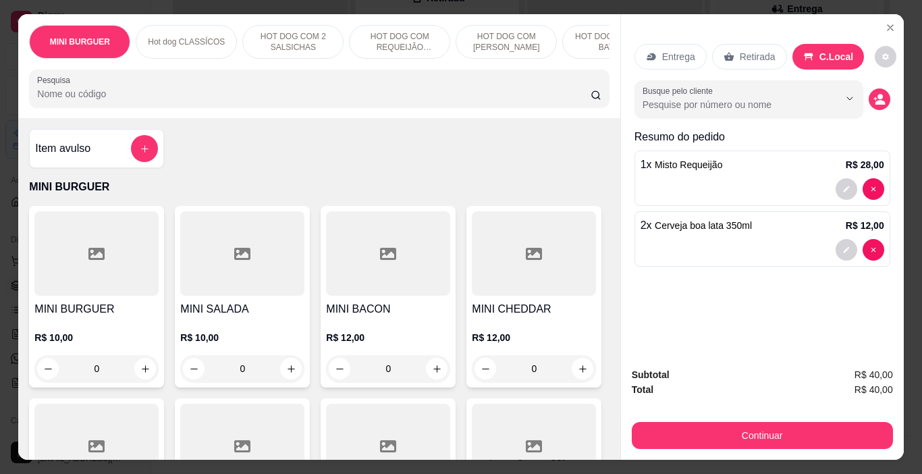
click at [105, 98] on input "Pesquisa" at bounding box center [313, 93] width 553 height 13
click at [110, 101] on input "Pesquisa" at bounding box center [313, 93] width 553 height 13
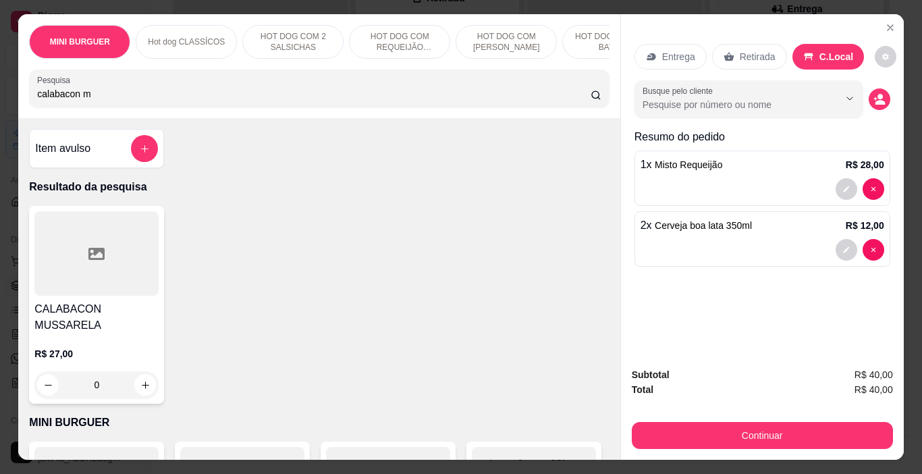
type input "calabacon m"
click at [131, 382] on div "0" at bounding box center [96, 384] width 124 height 27
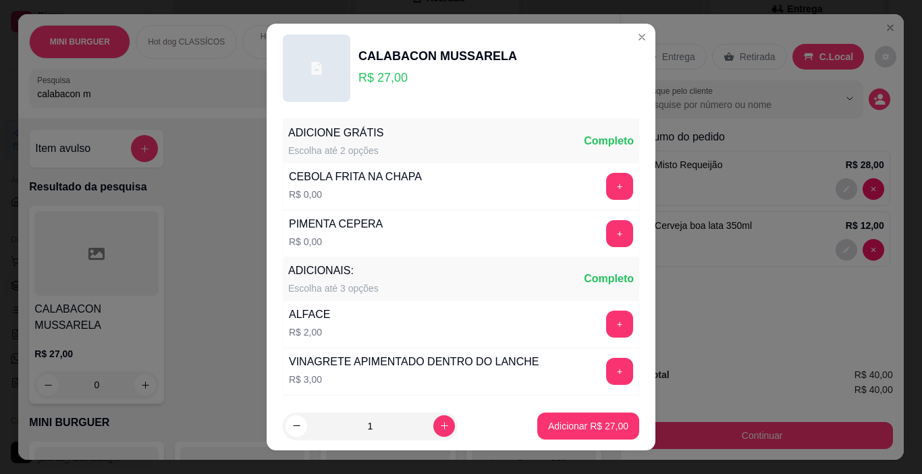
click at [601, 198] on div "+" at bounding box center [620, 186] width 38 height 27
click at [606, 184] on button "+" at bounding box center [619, 186] width 27 height 27
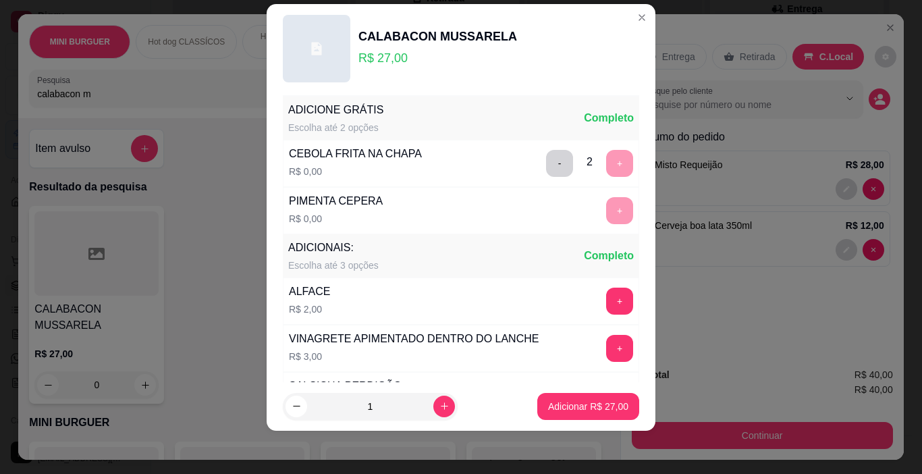
scroll to position [0, 0]
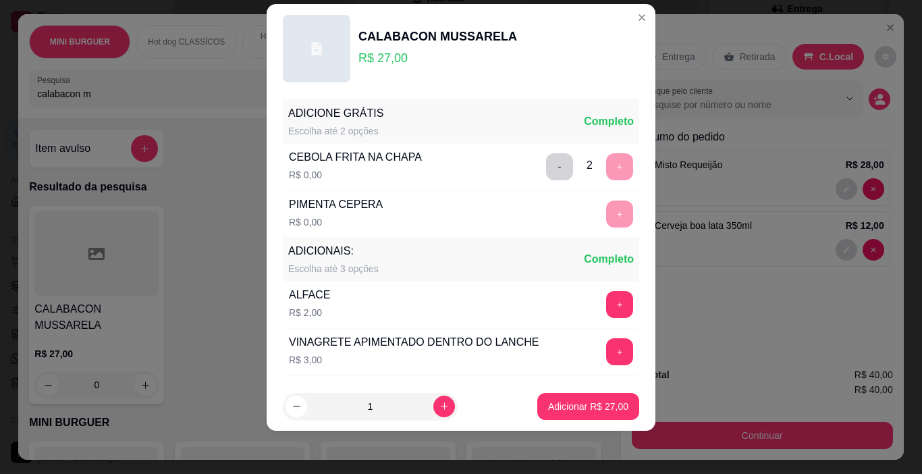
drag, startPoint x: 569, startPoint y: 173, endPoint x: 481, endPoint y: 168, distance: 88.5
drag, startPoint x: 481, startPoint y: 168, endPoint x: 520, endPoint y: 176, distance: 40.6
click at [546, 161] on button "-" at bounding box center [559, 166] width 27 height 27
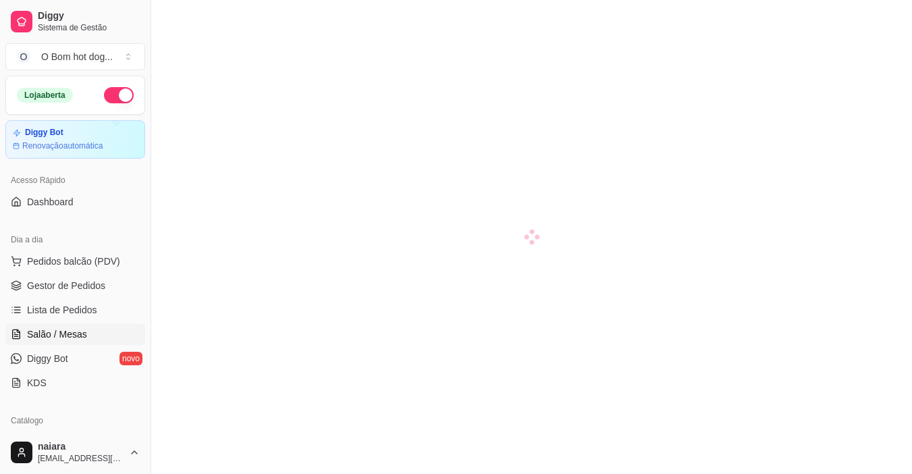
drag, startPoint x: 452, startPoint y: 212, endPoint x: 465, endPoint y: 142, distance: 71.5
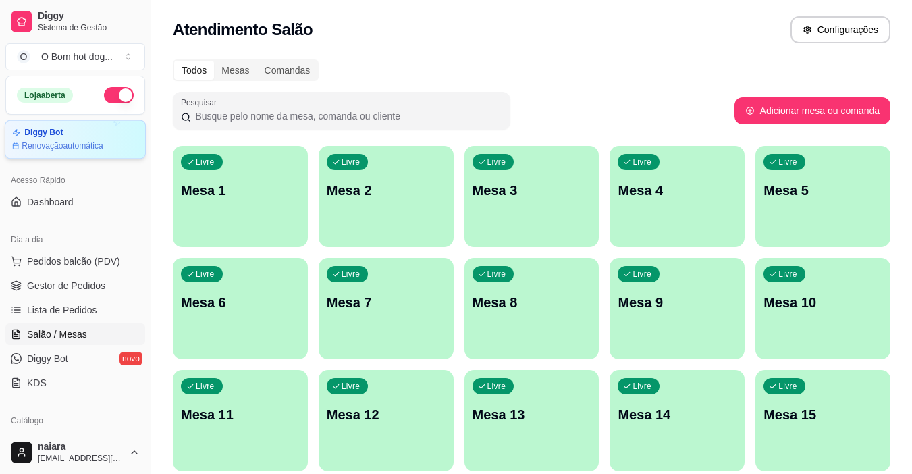
drag, startPoint x: 79, startPoint y: 170, endPoint x: 70, endPoint y: 155, distance: 17.2
drag, startPoint x: 70, startPoint y: 155, endPoint x: 44, endPoint y: 261, distance: 109.2
